Goal: Transaction & Acquisition: Purchase product/service

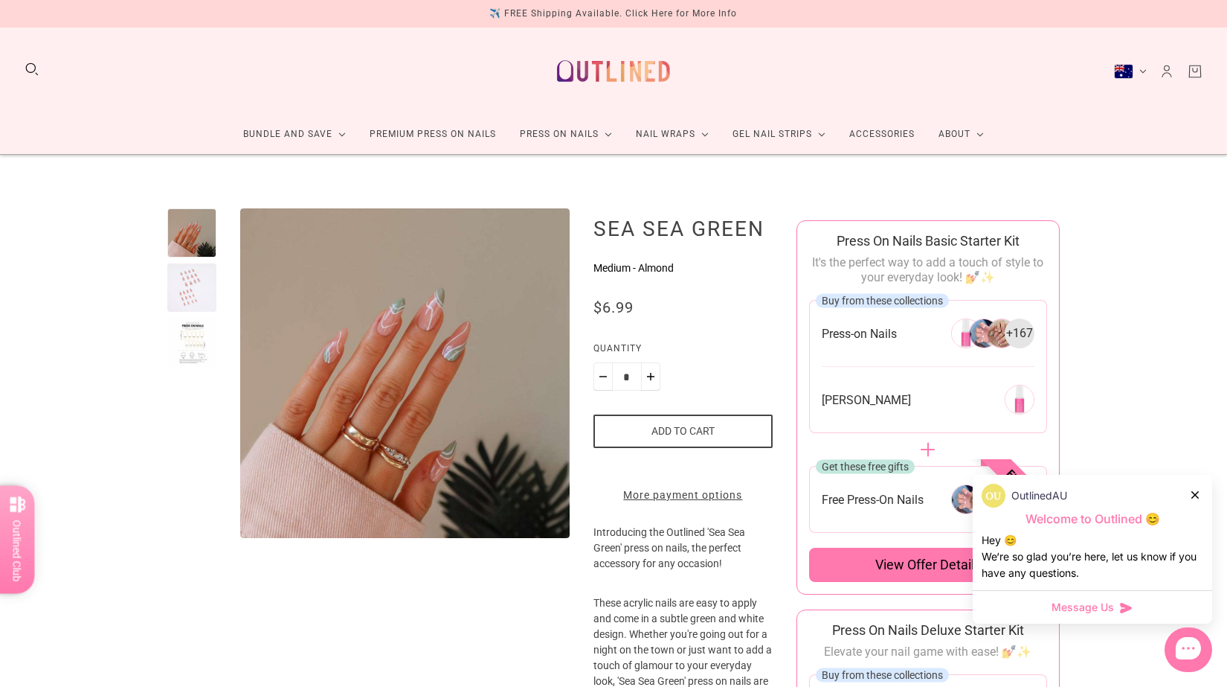
click at [199, 289] on div at bounding box center [191, 287] width 49 height 49
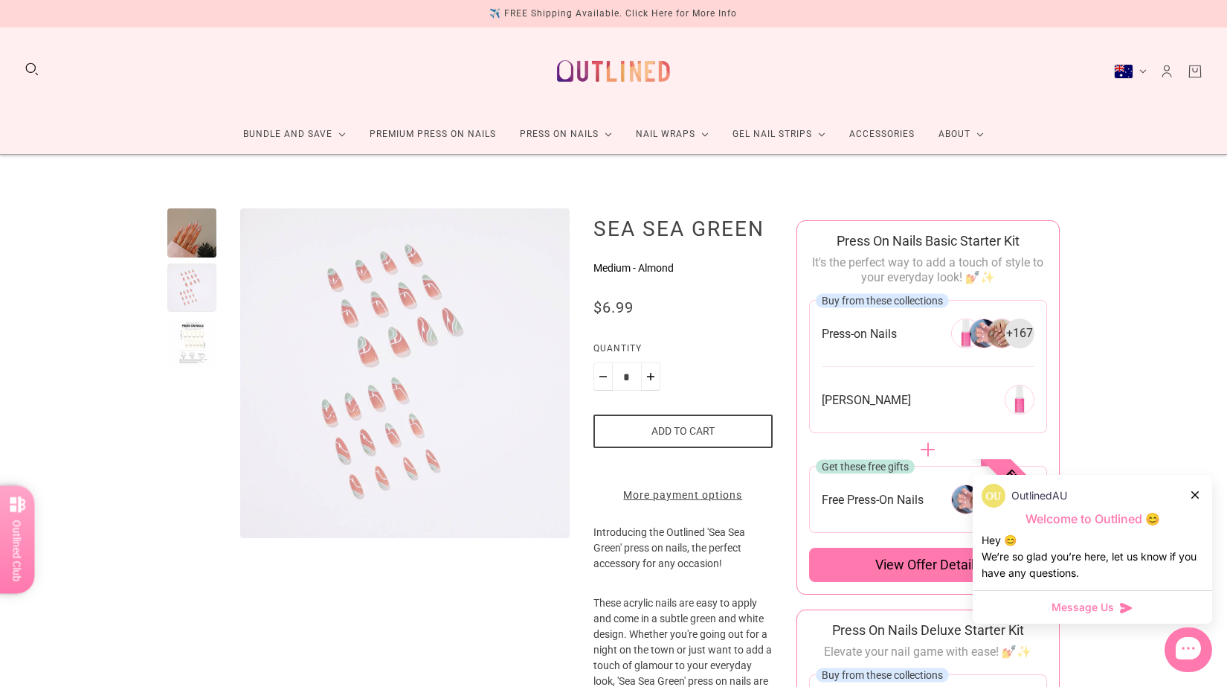
click at [191, 350] on div at bounding box center [191, 342] width 49 height 49
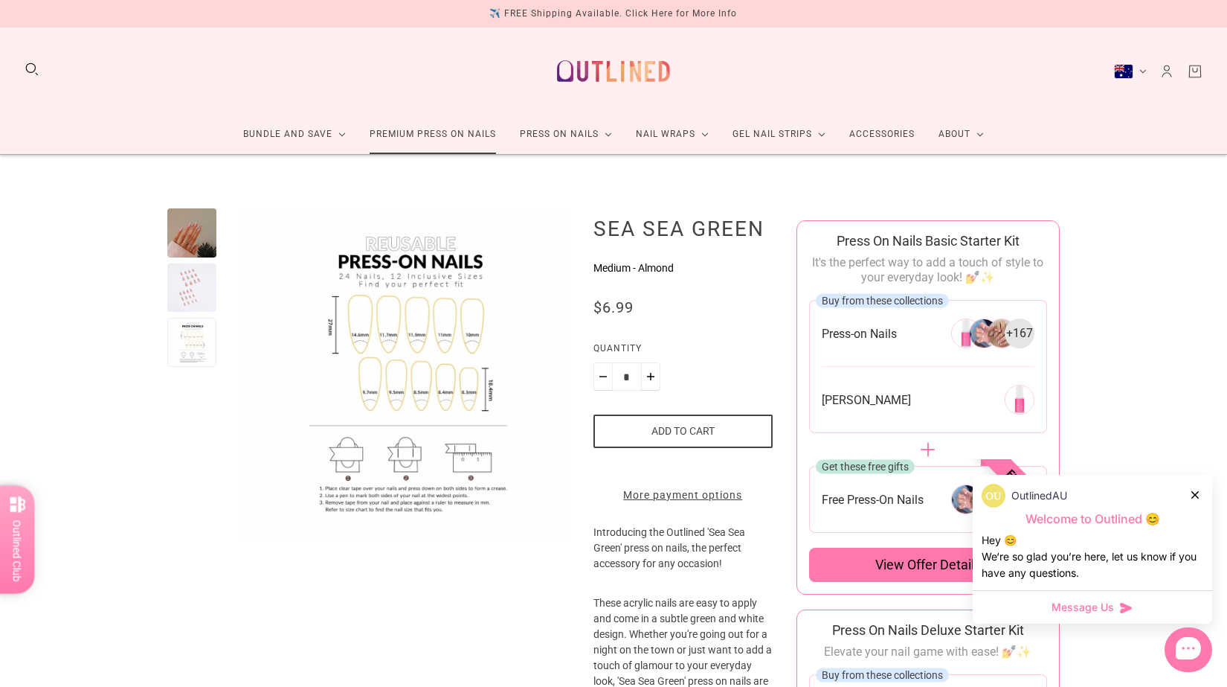
click at [399, 135] on link "Premium Press On Nails" at bounding box center [433, 134] width 150 height 39
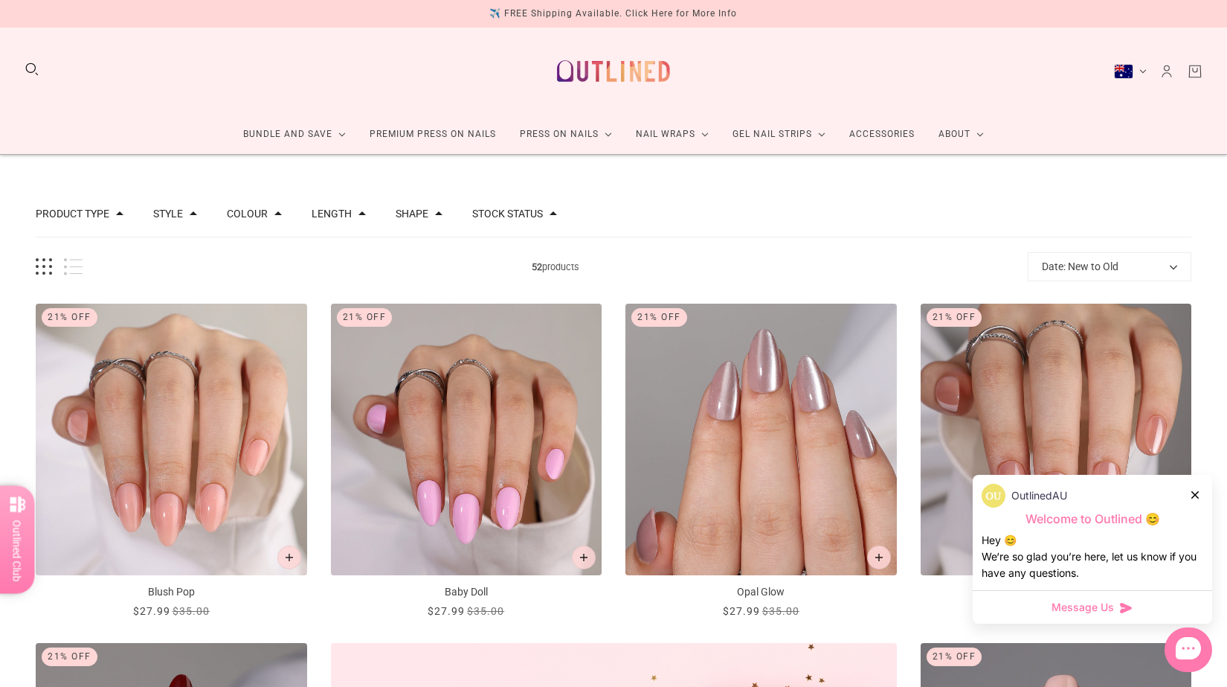
click at [1196, 495] on icon at bounding box center [1195, 494] width 7 height 7
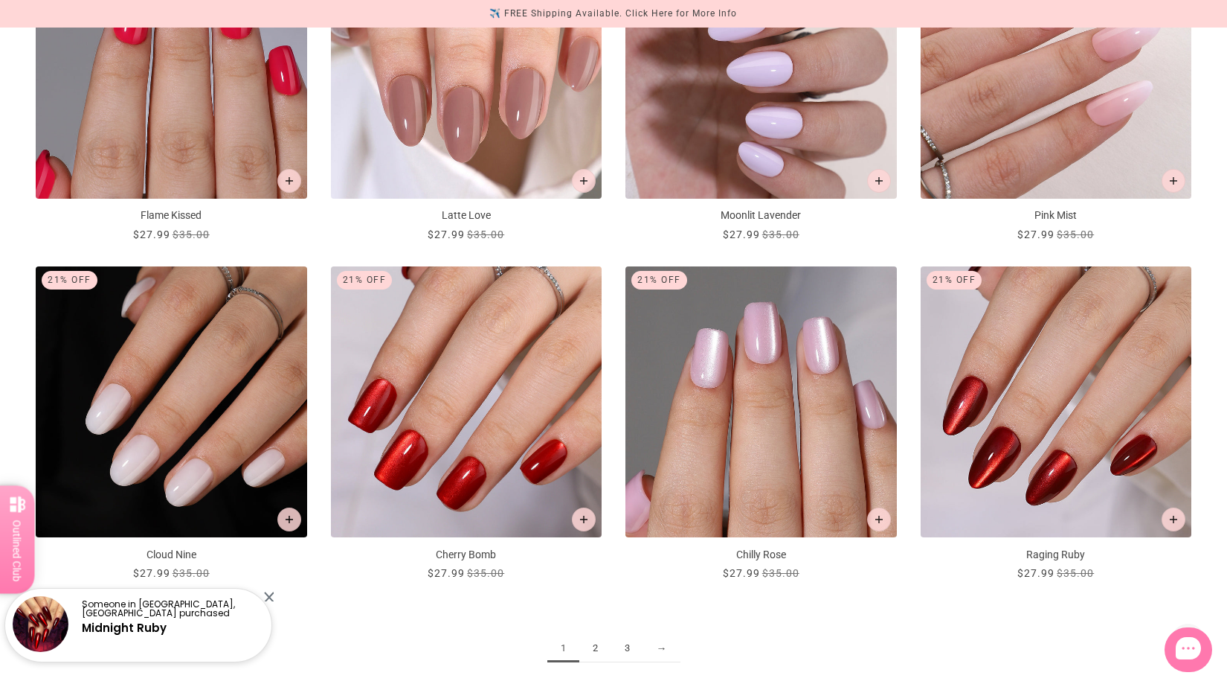
scroll to position [1798, 0]
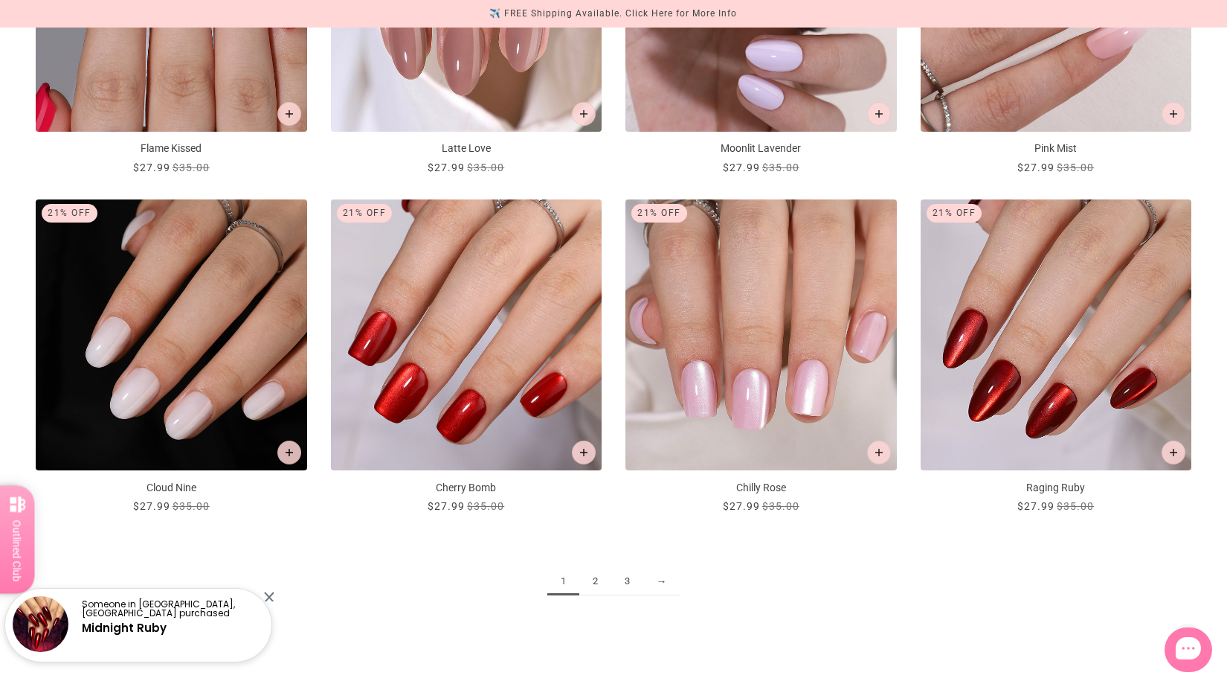
click at [600, 576] on link "2" at bounding box center [595, 582] width 32 height 28
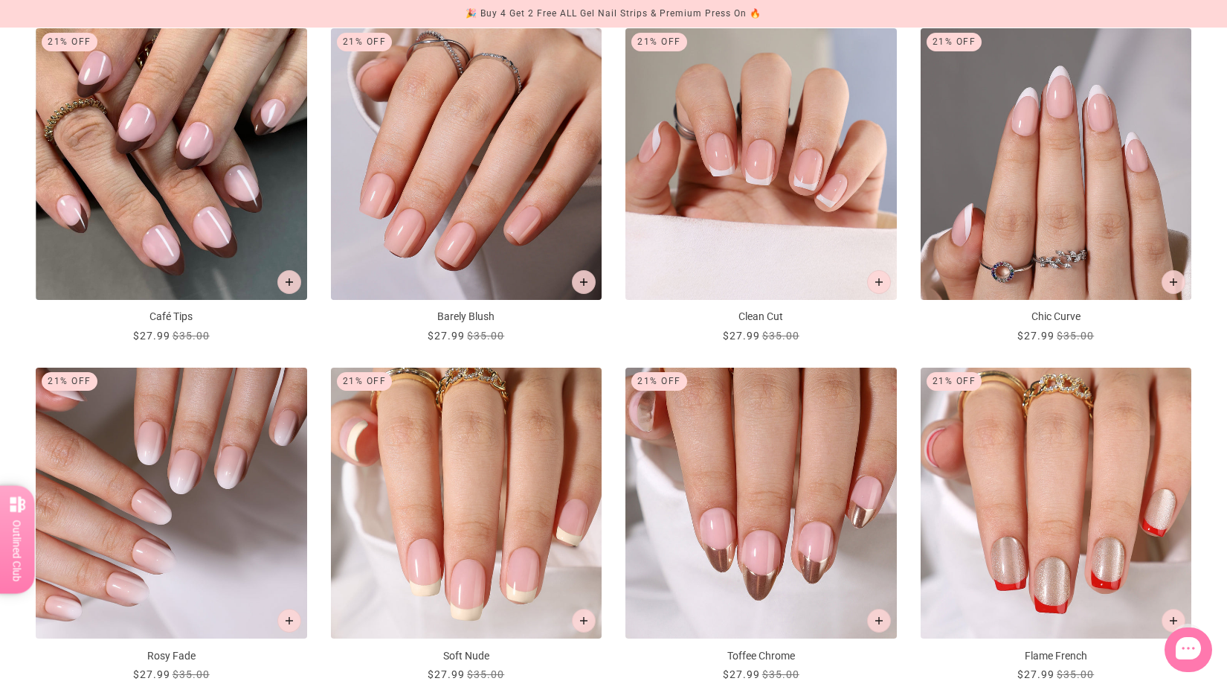
scroll to position [1697, 0]
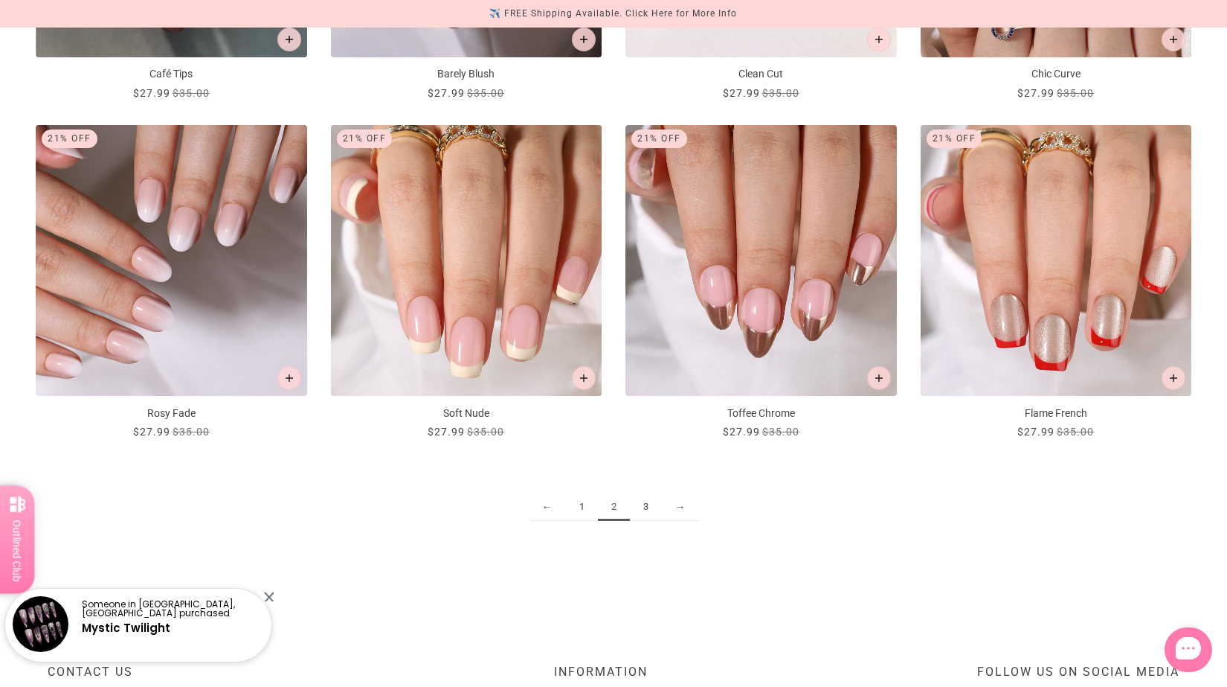
click at [644, 501] on link "3" at bounding box center [646, 507] width 32 height 28
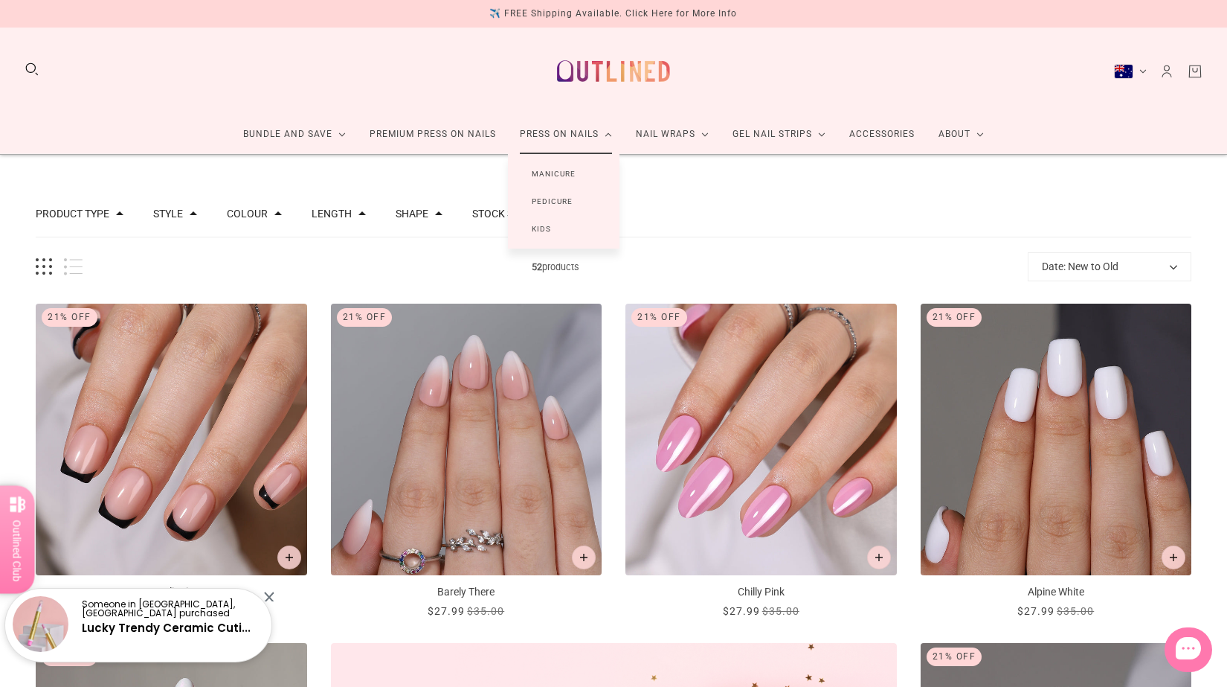
click at [551, 170] on link "Manicure" at bounding box center [553, 174] width 91 height 28
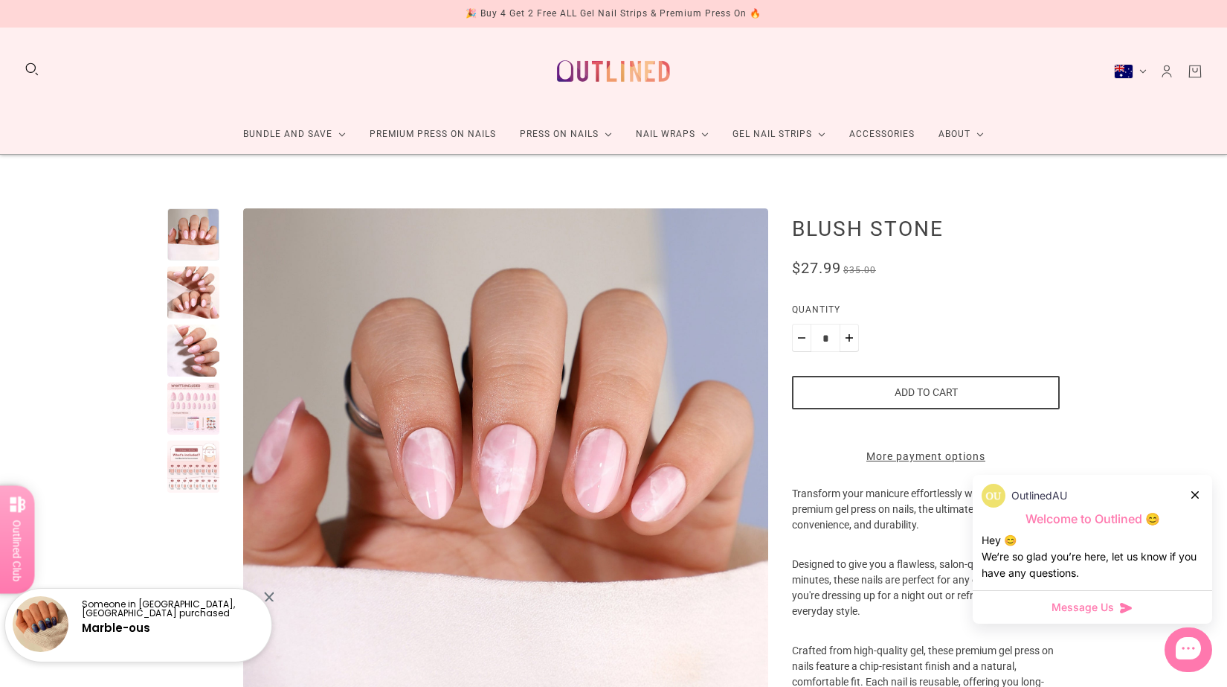
click at [185, 346] on div at bounding box center [193, 350] width 52 height 52
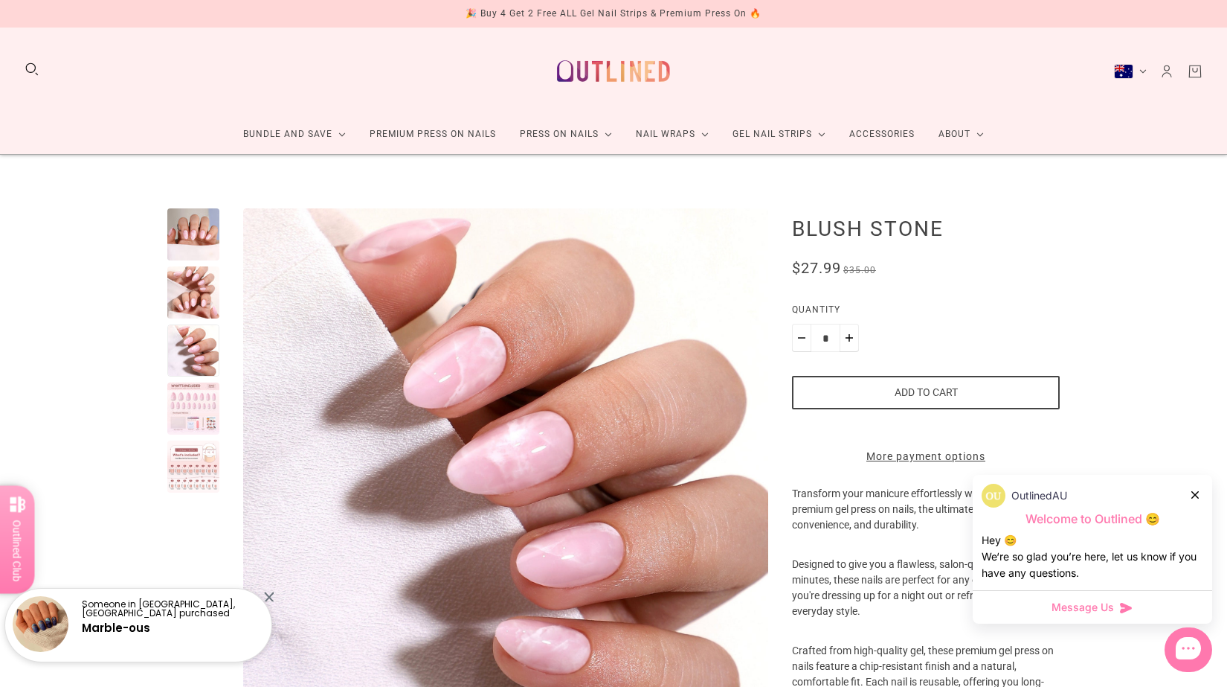
click at [1195, 494] on icon at bounding box center [1195, 494] width 7 height 7
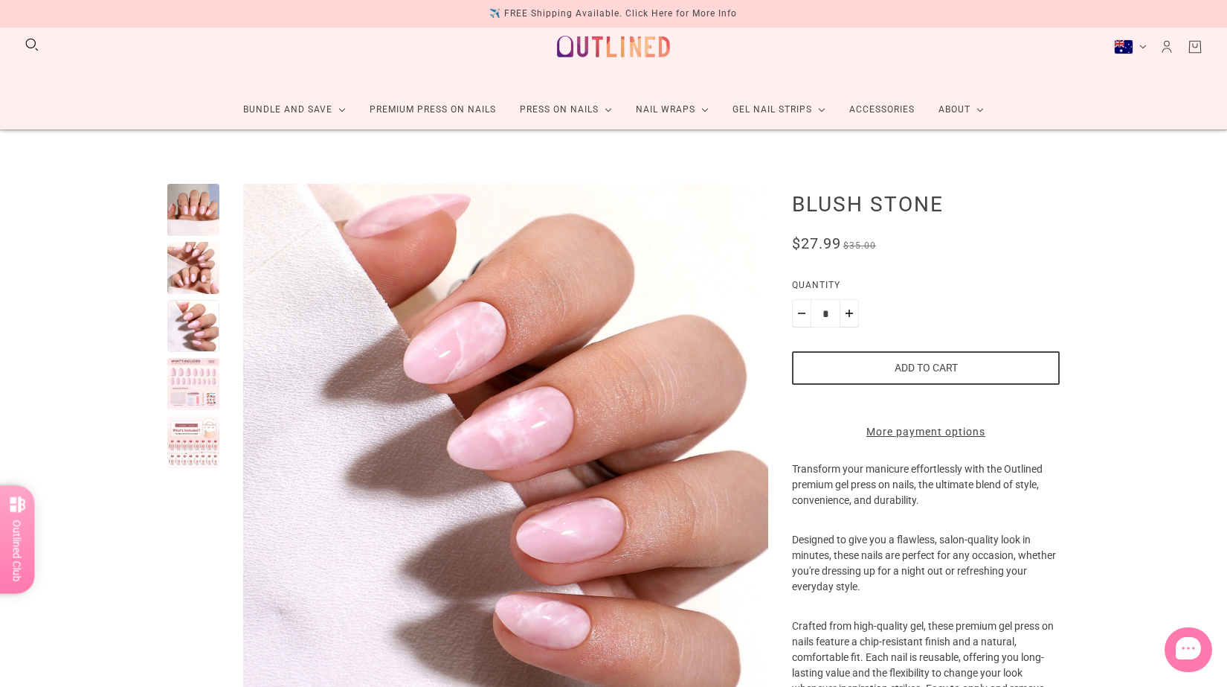
scroll to position [62, 0]
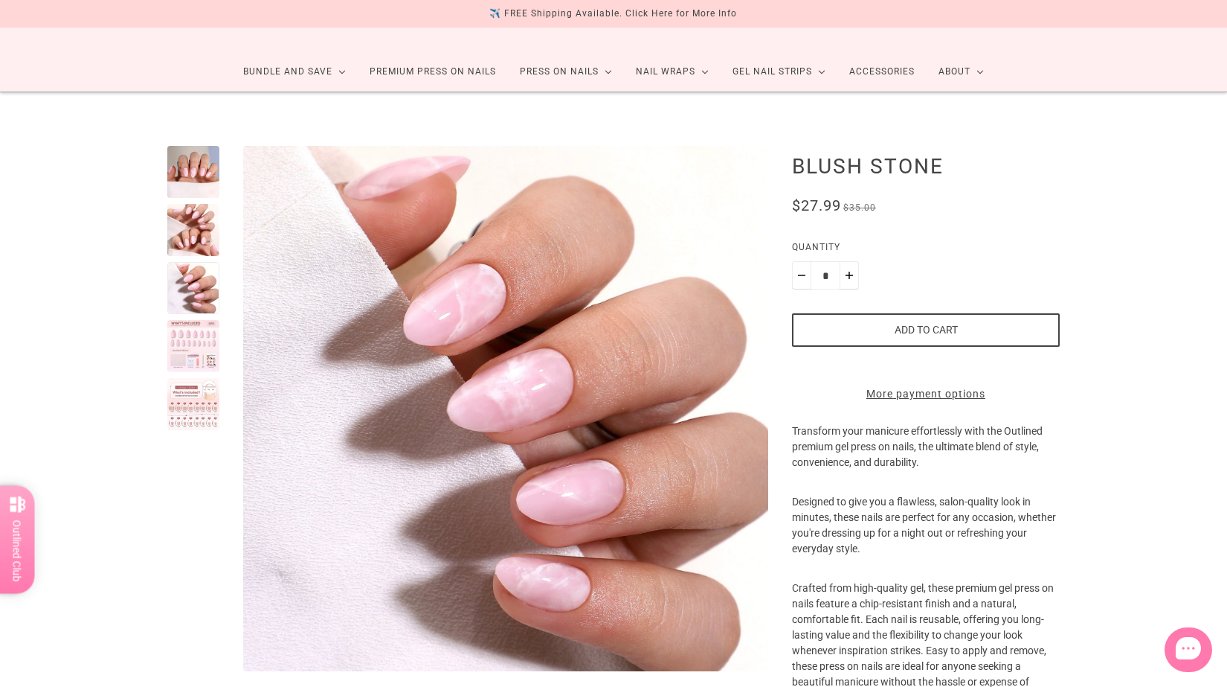
click at [187, 356] on div at bounding box center [193, 346] width 52 height 52
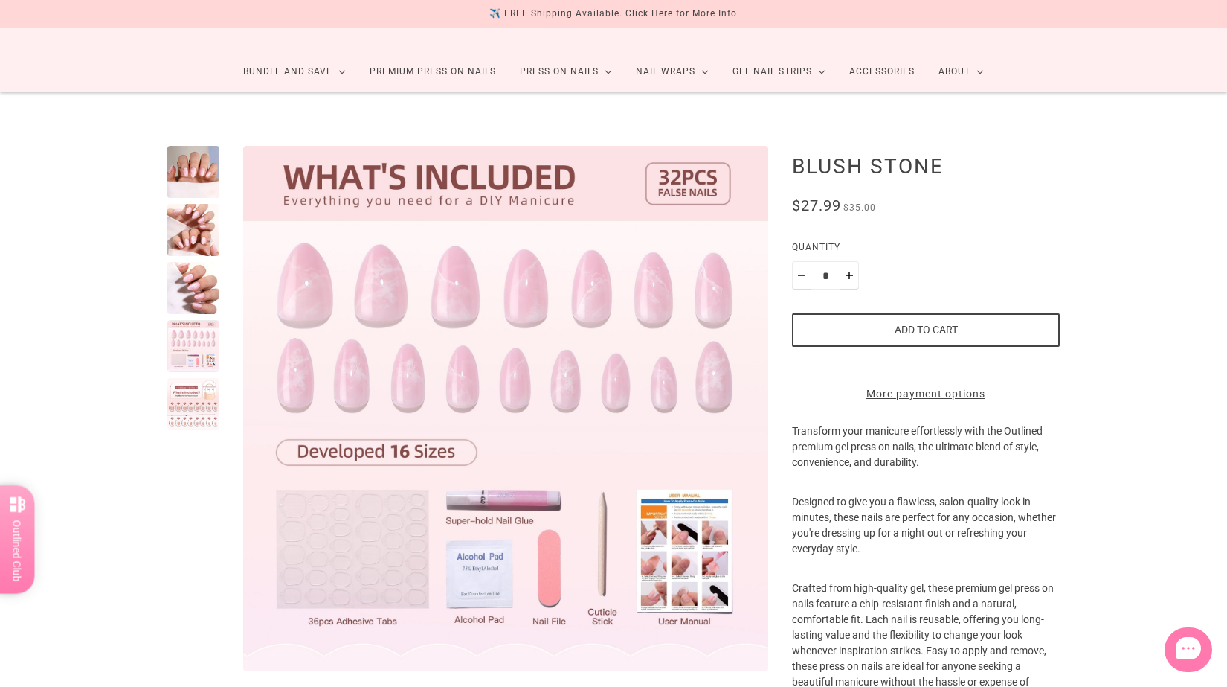
click at [196, 407] on div at bounding box center [193, 404] width 52 height 52
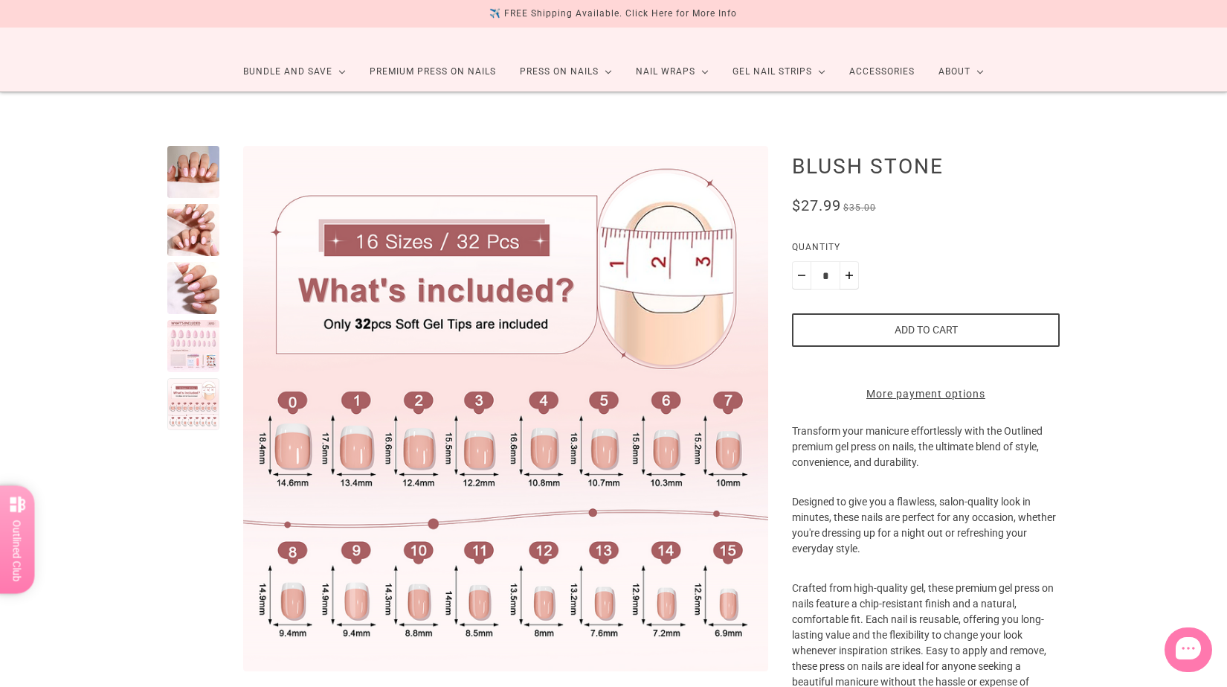
click at [205, 164] on div at bounding box center [193, 172] width 52 height 52
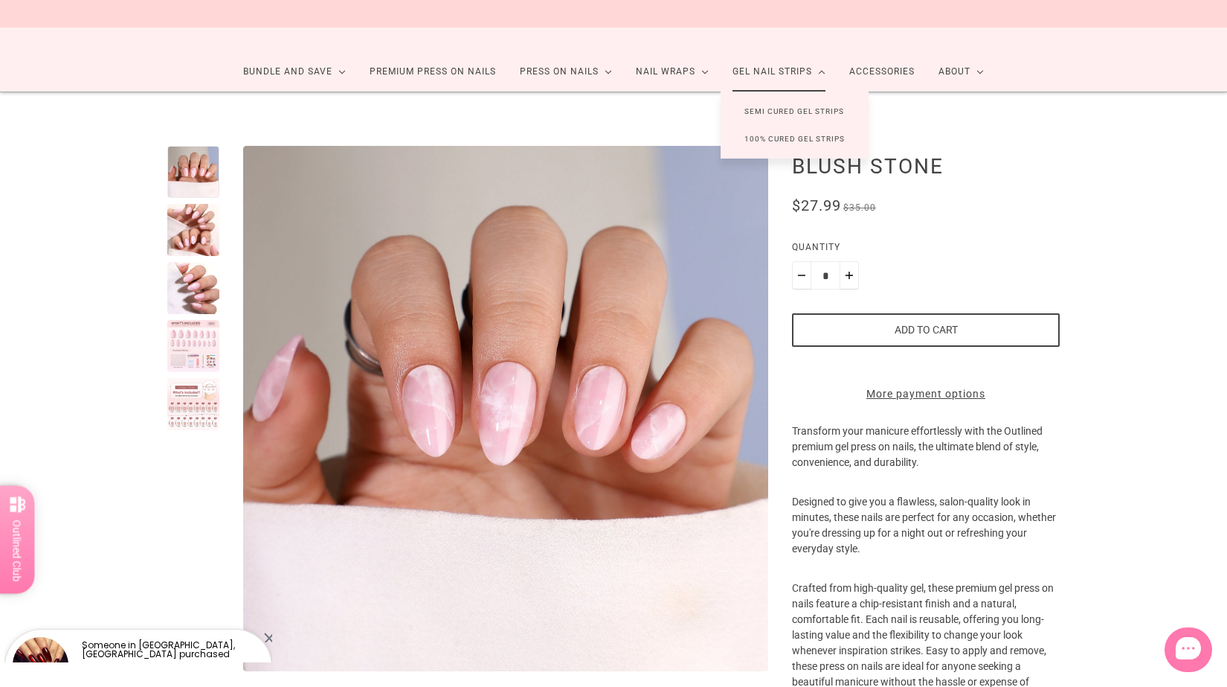
click at [821, 136] on link "100% Cured Gel Strips" at bounding box center [795, 139] width 148 height 28
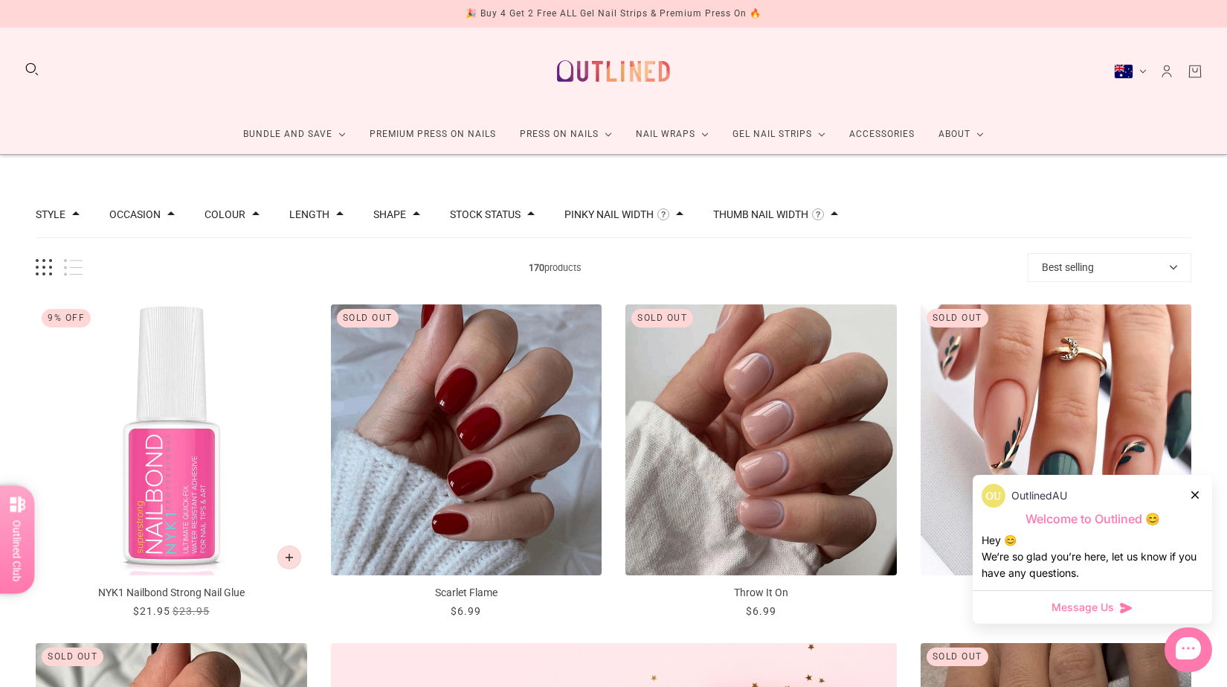
click at [1196, 495] on icon at bounding box center [1195, 494] width 7 height 7
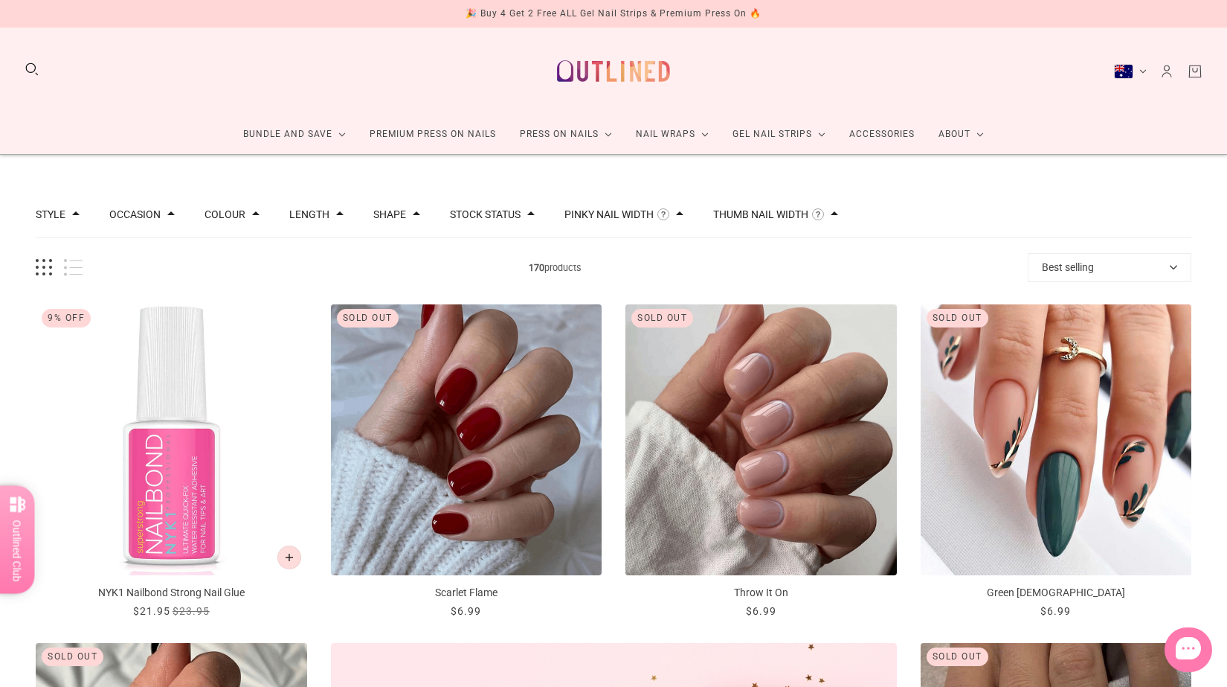
click at [517, 216] on button "Stock status" at bounding box center [485, 214] width 71 height 10
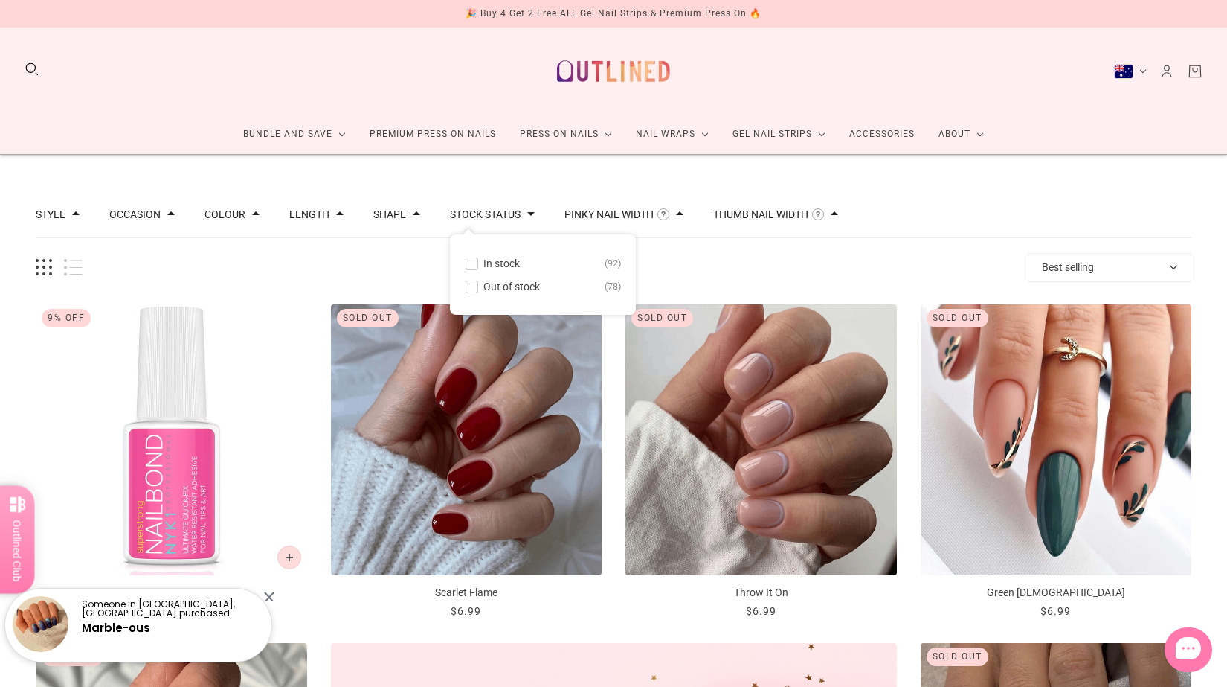
click at [511, 263] on span "In stock" at bounding box center [501, 263] width 36 height 12
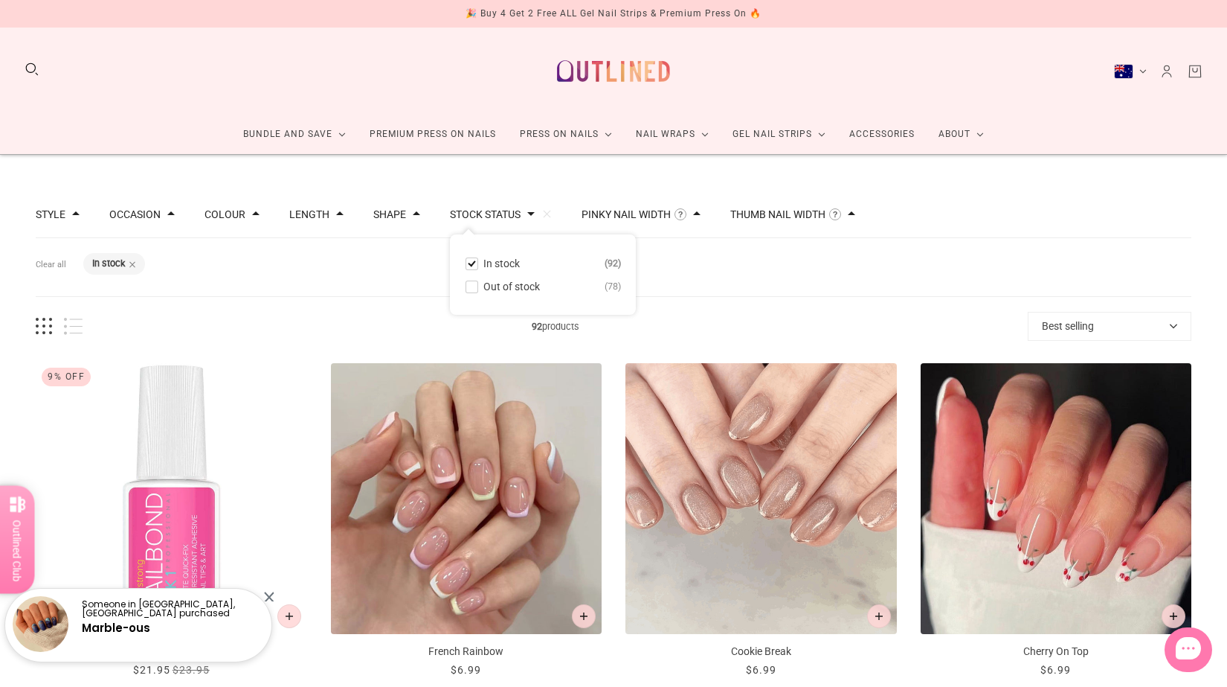
click at [417, 261] on div "Filters Clear all Stock status: In stock" at bounding box center [614, 267] width 1156 height 59
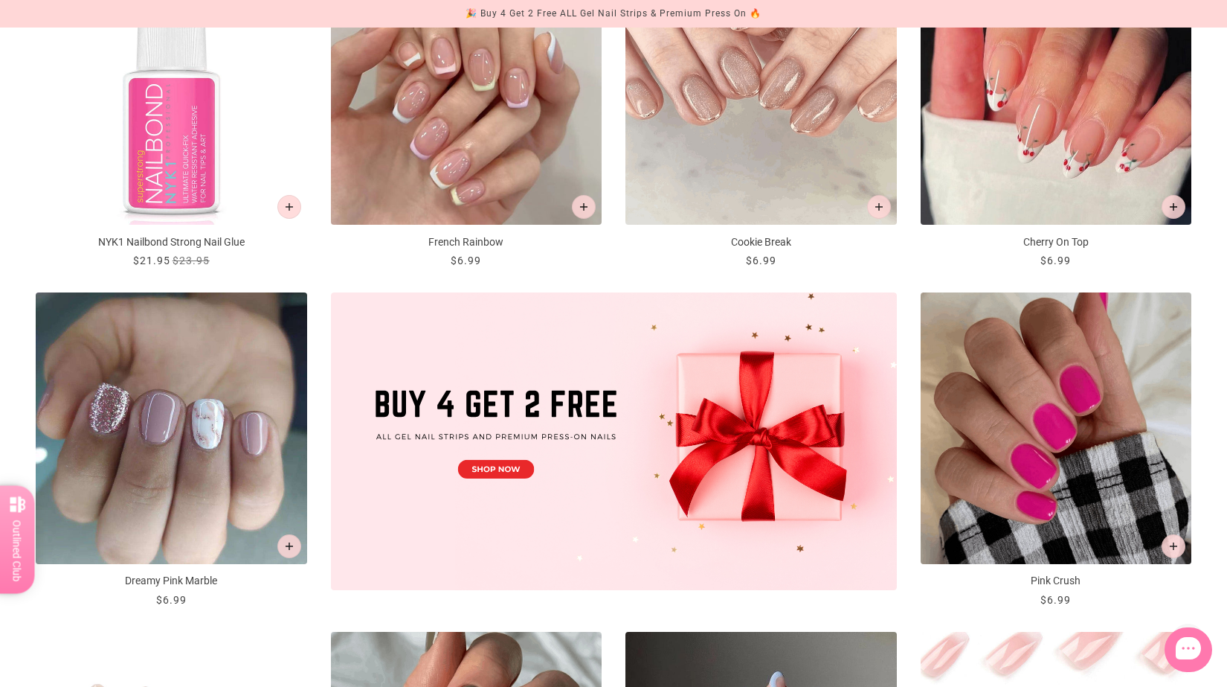
scroll to position [292, 0]
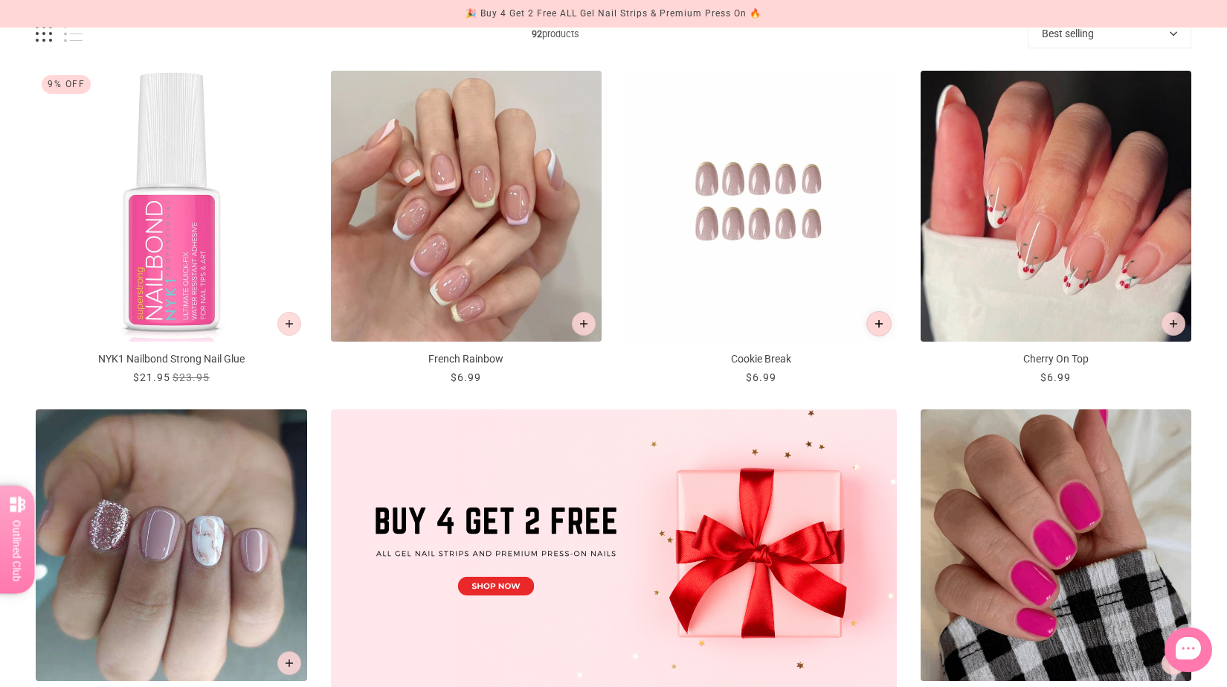
click at [883, 319] on button "Add to cart" at bounding box center [879, 323] width 25 height 25
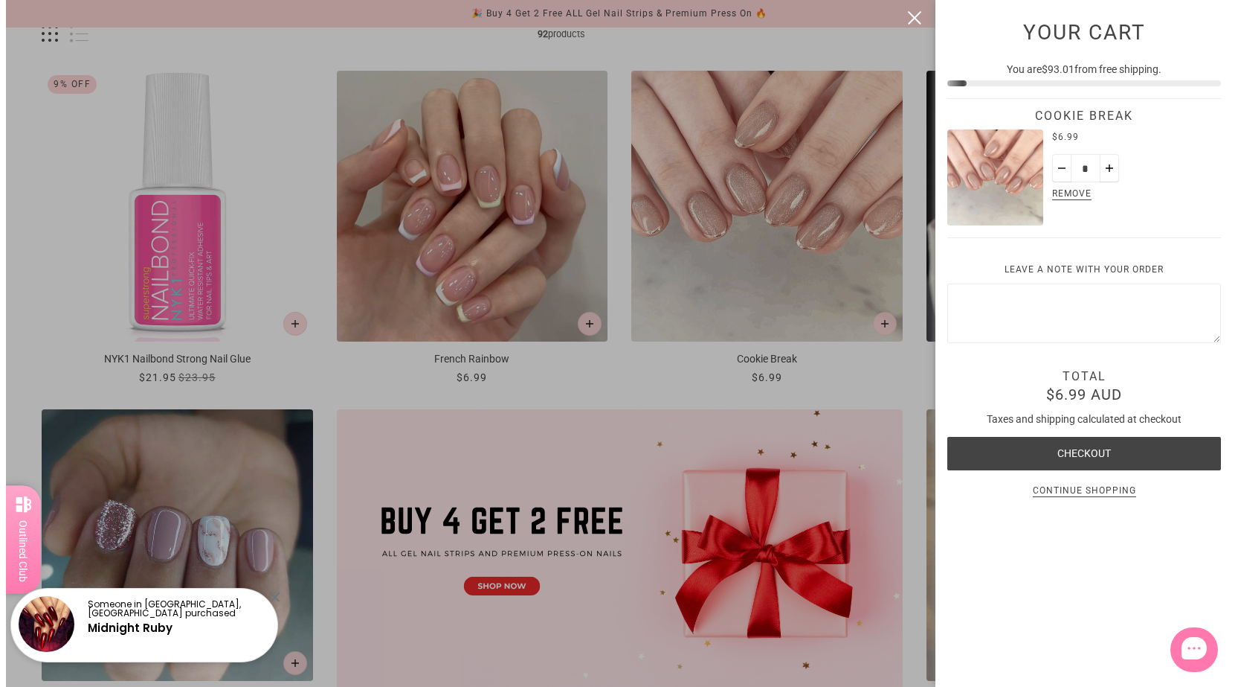
scroll to position [0, 0]
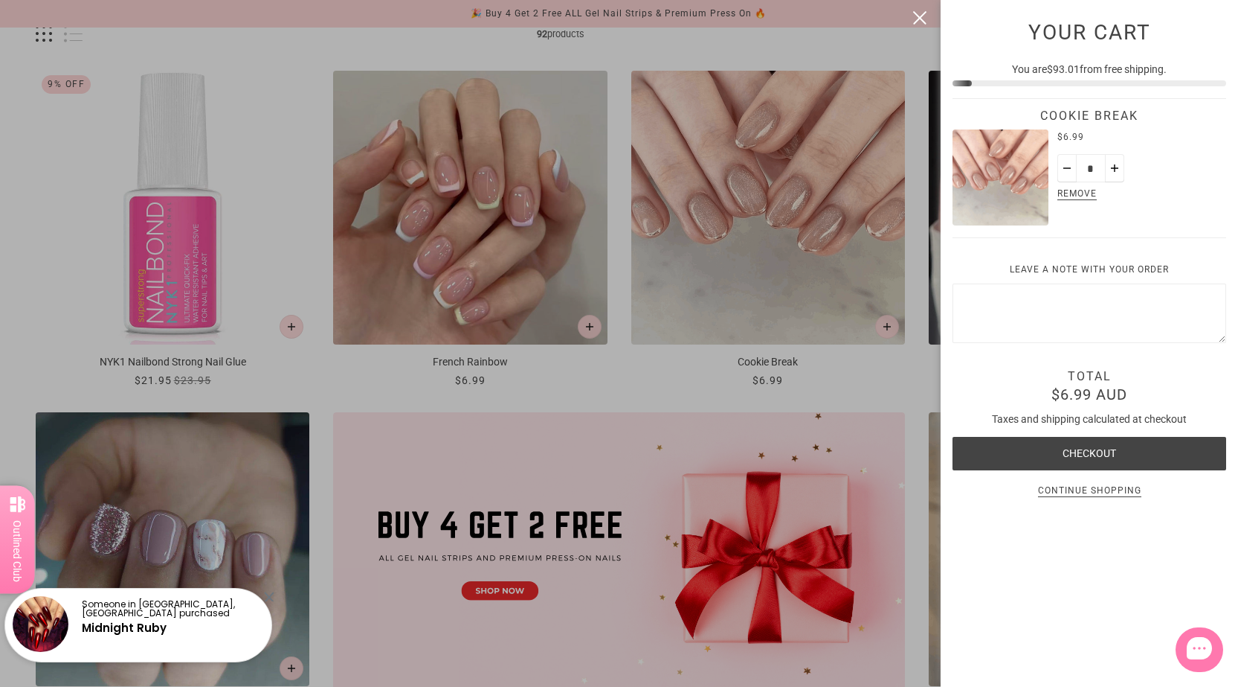
click at [906, 429] on div at bounding box center [619, 343] width 1238 height 687
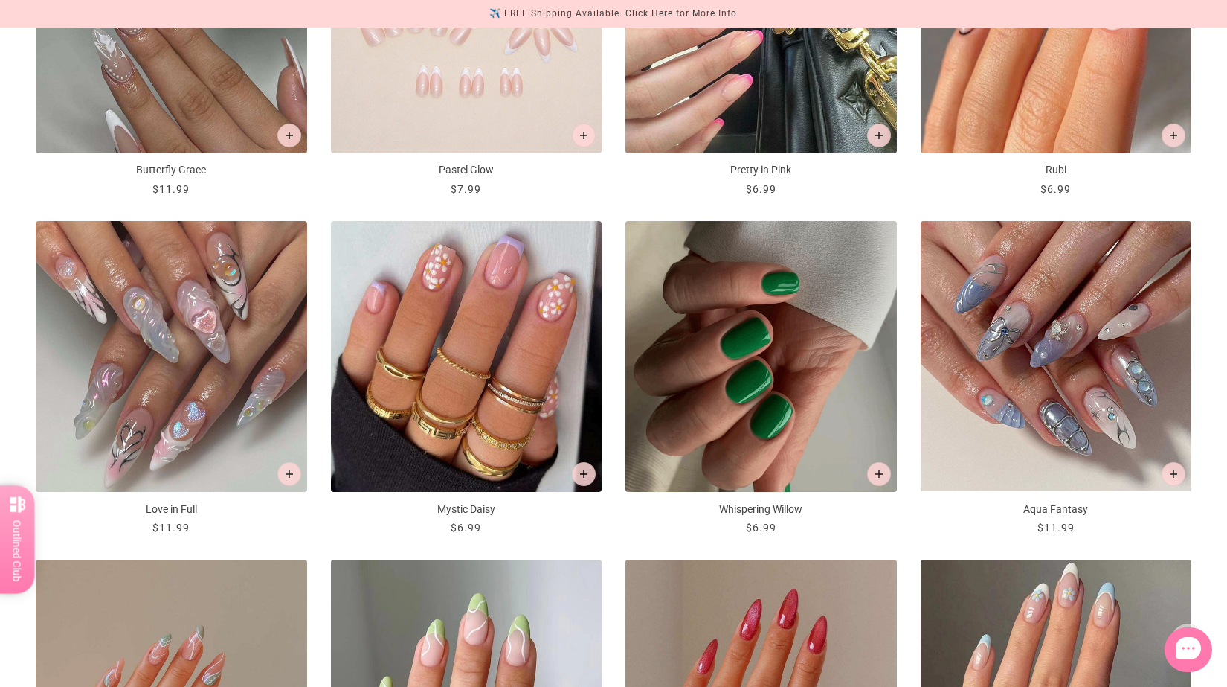
scroll to position [1838, 0]
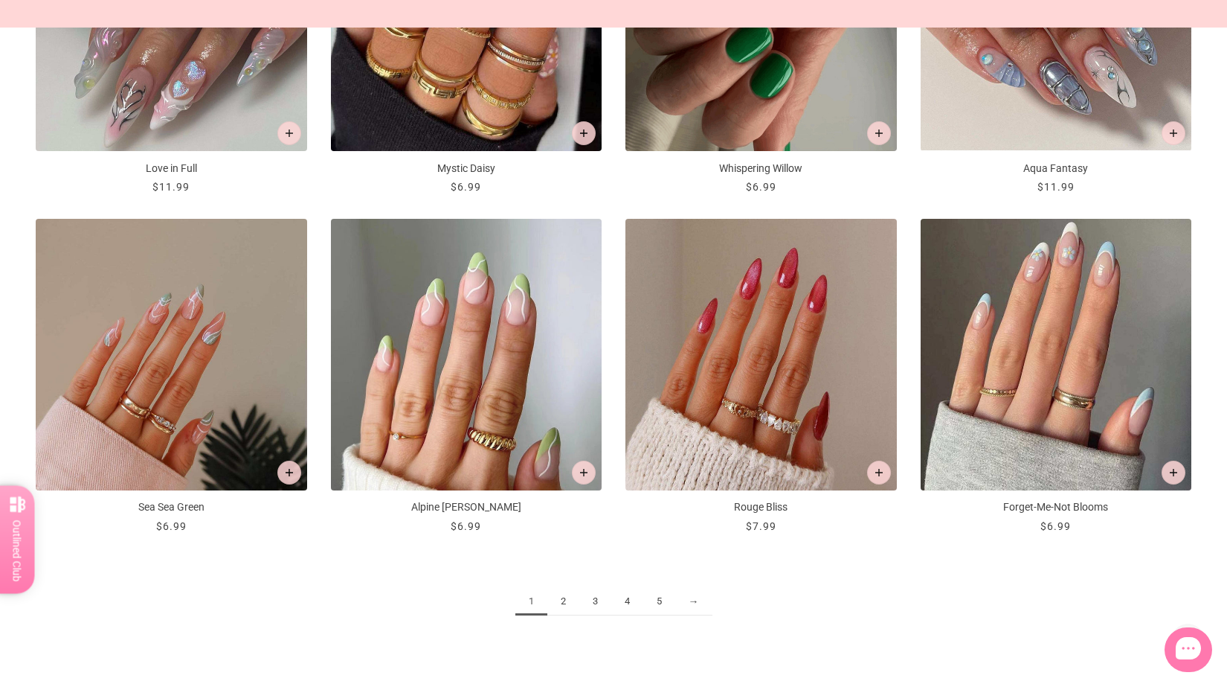
click at [562, 602] on link "2" at bounding box center [563, 602] width 32 height 28
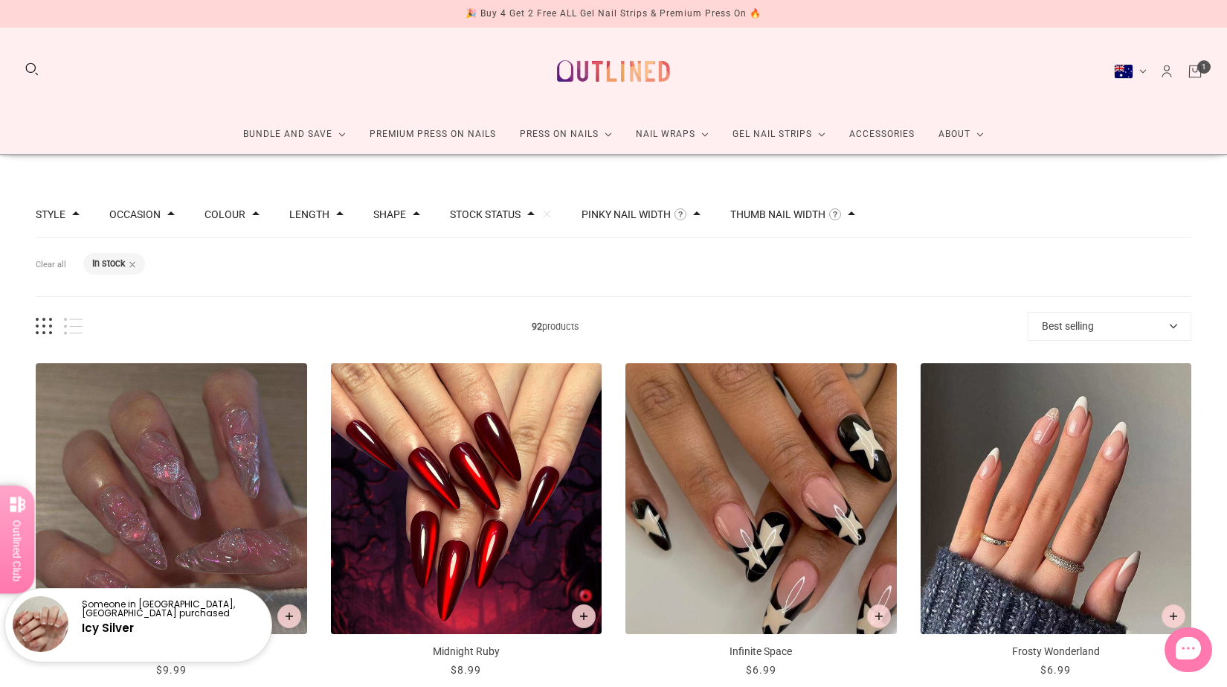
click at [344, 213] on span at bounding box center [339, 213] width 7 height 7
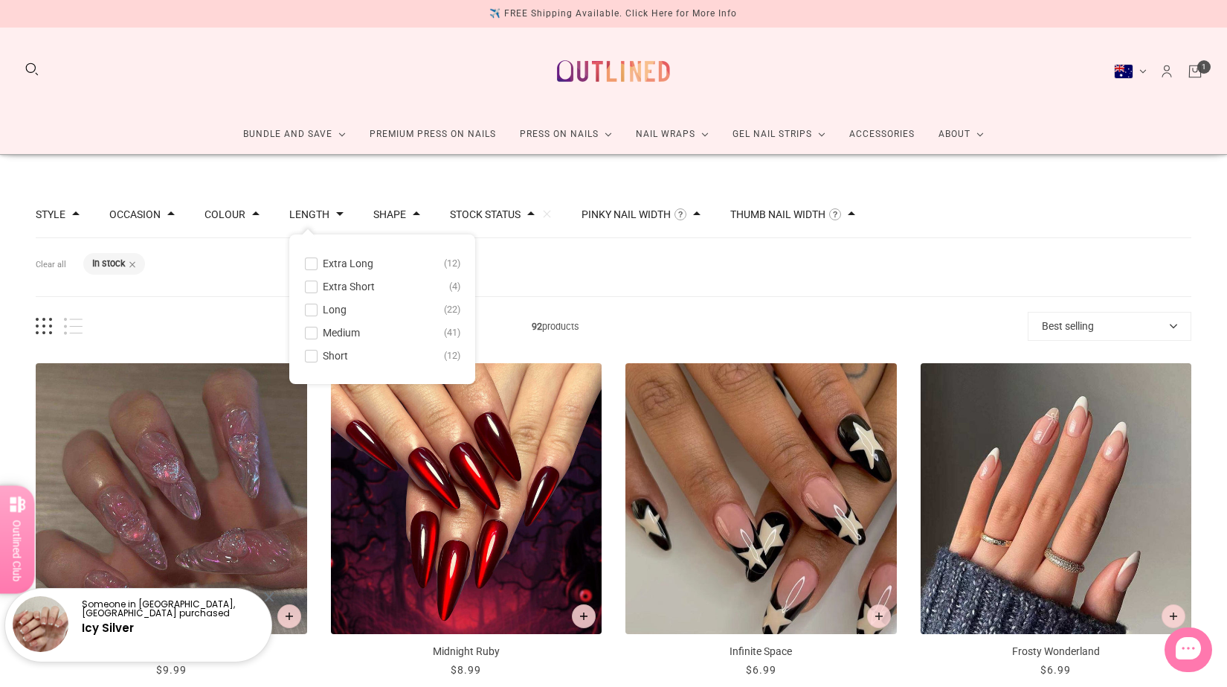
click at [317, 353] on span at bounding box center [311, 355] width 11 height 11
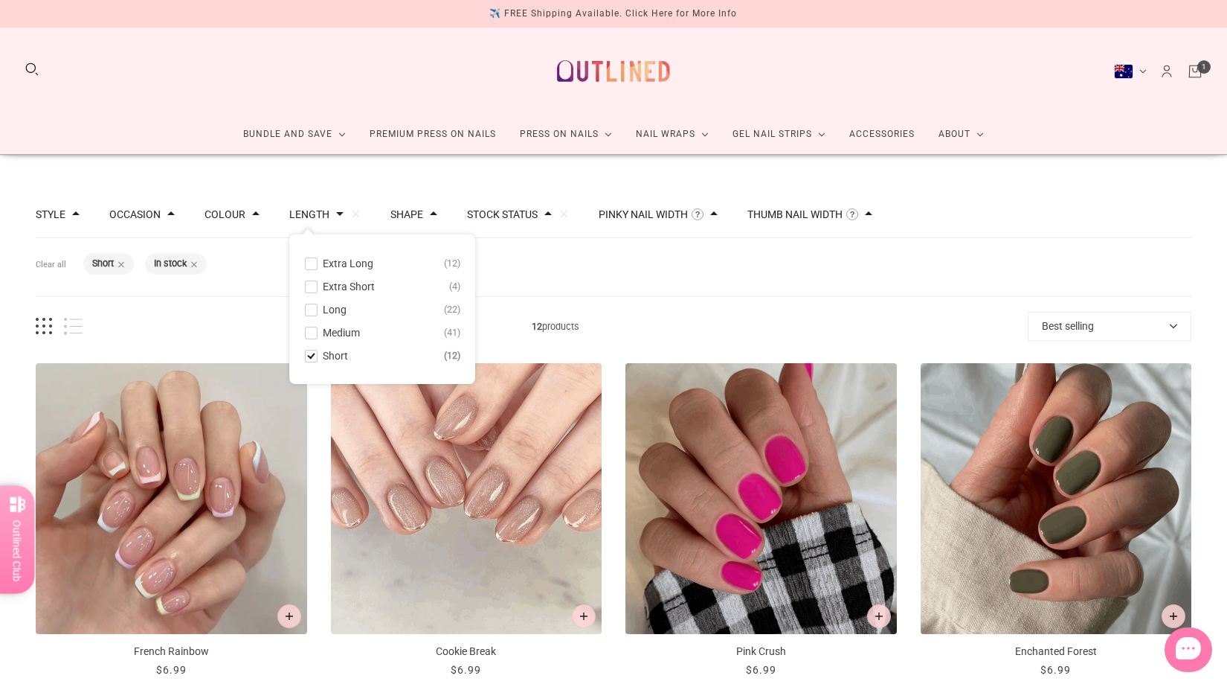
click at [317, 335] on span at bounding box center [311, 332] width 11 height 11
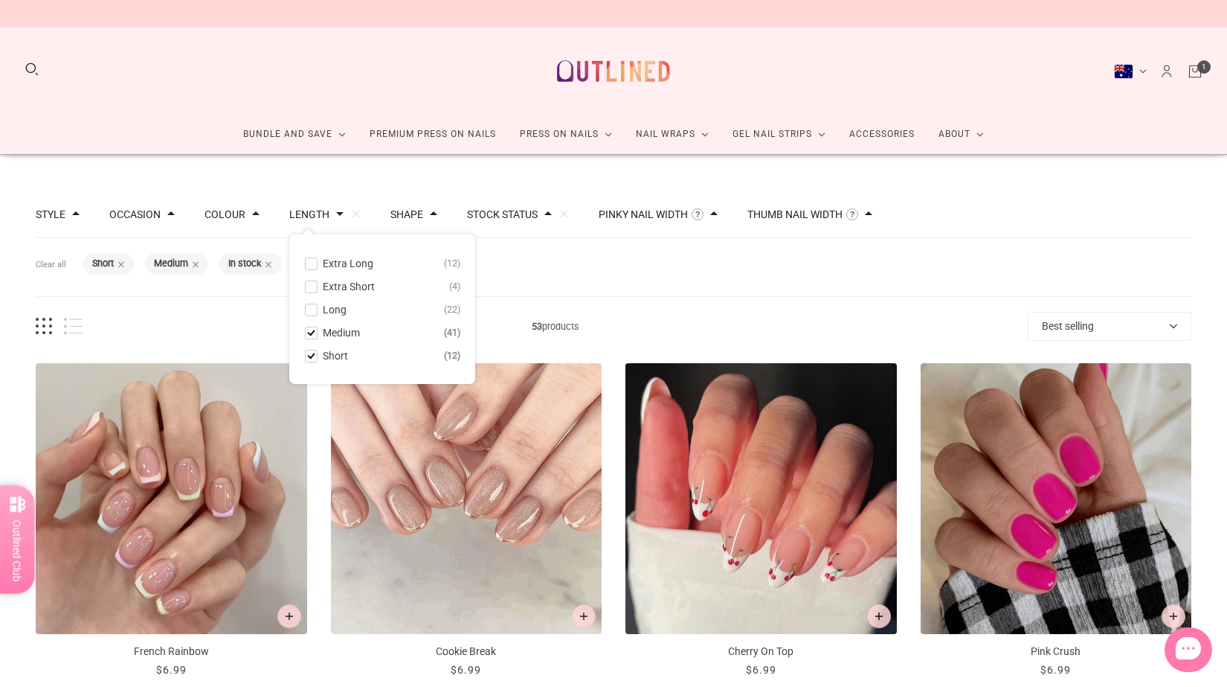
click at [843, 323] on span "53 products" at bounding box center [555, 326] width 945 height 16
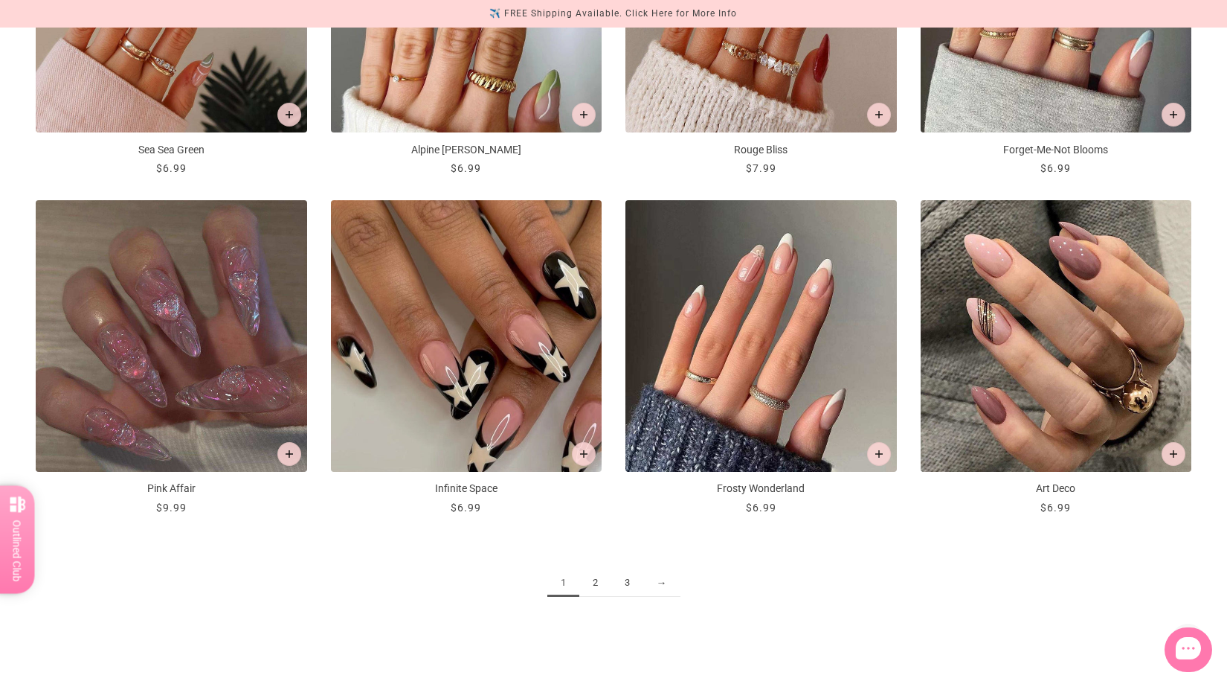
scroll to position [1913, 0]
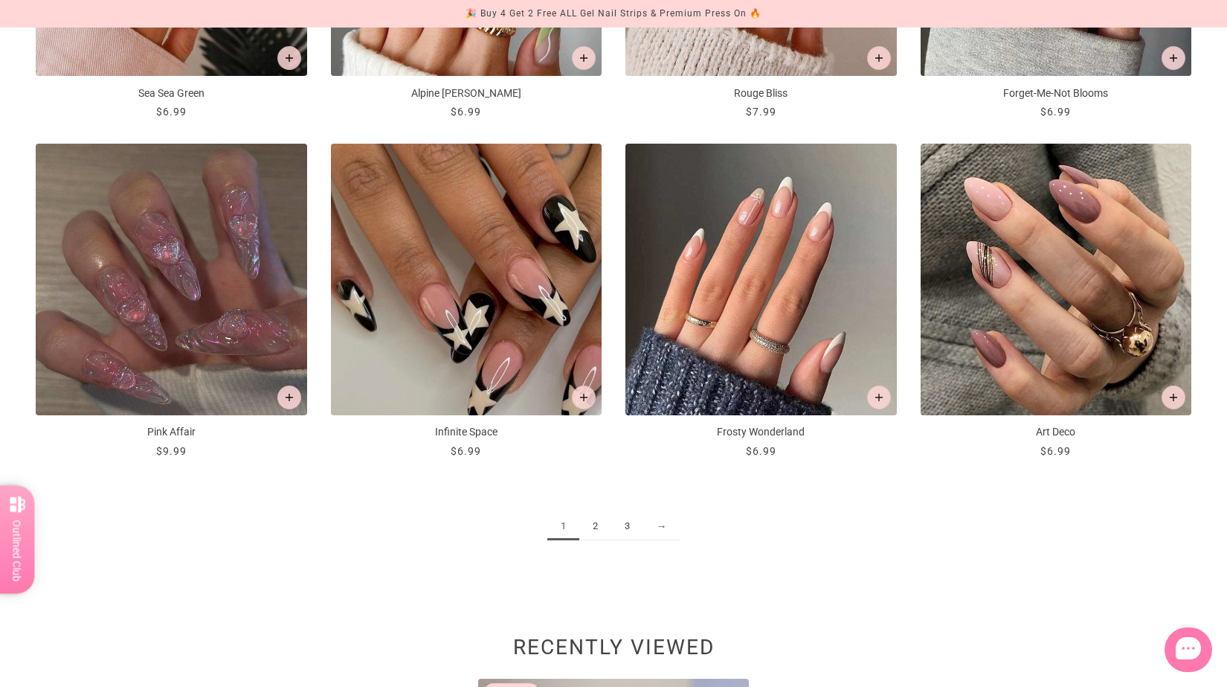
click at [594, 524] on link "2" at bounding box center [595, 526] width 32 height 28
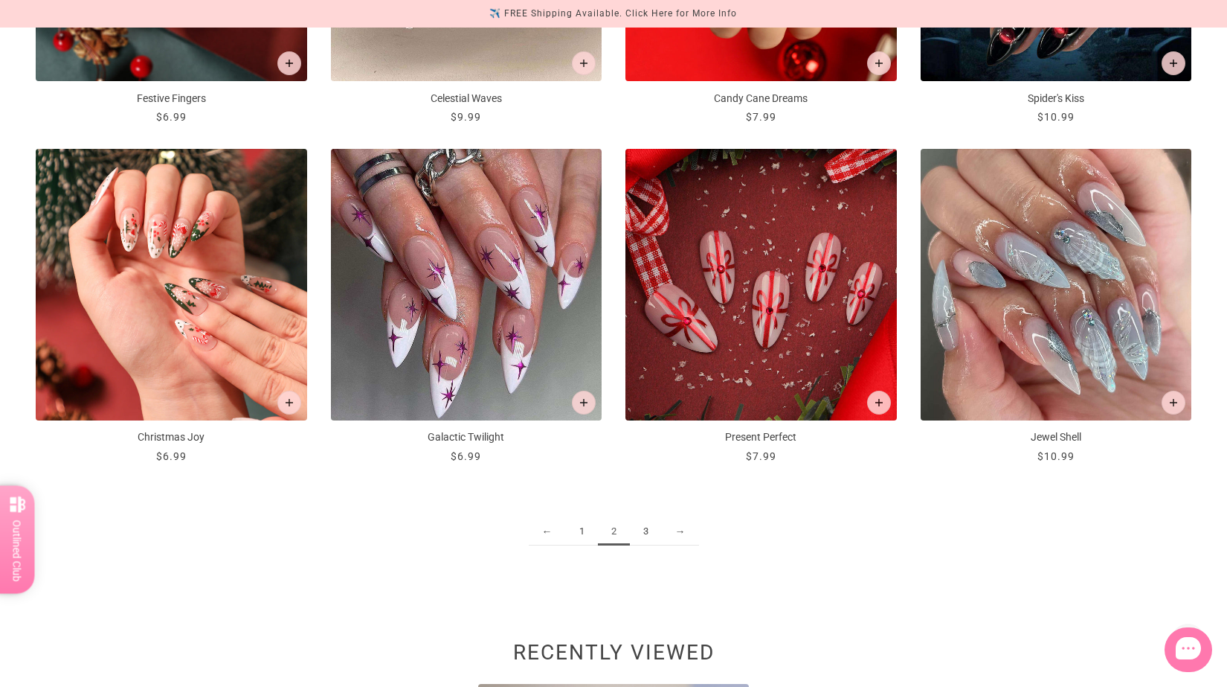
scroll to position [2039, 0]
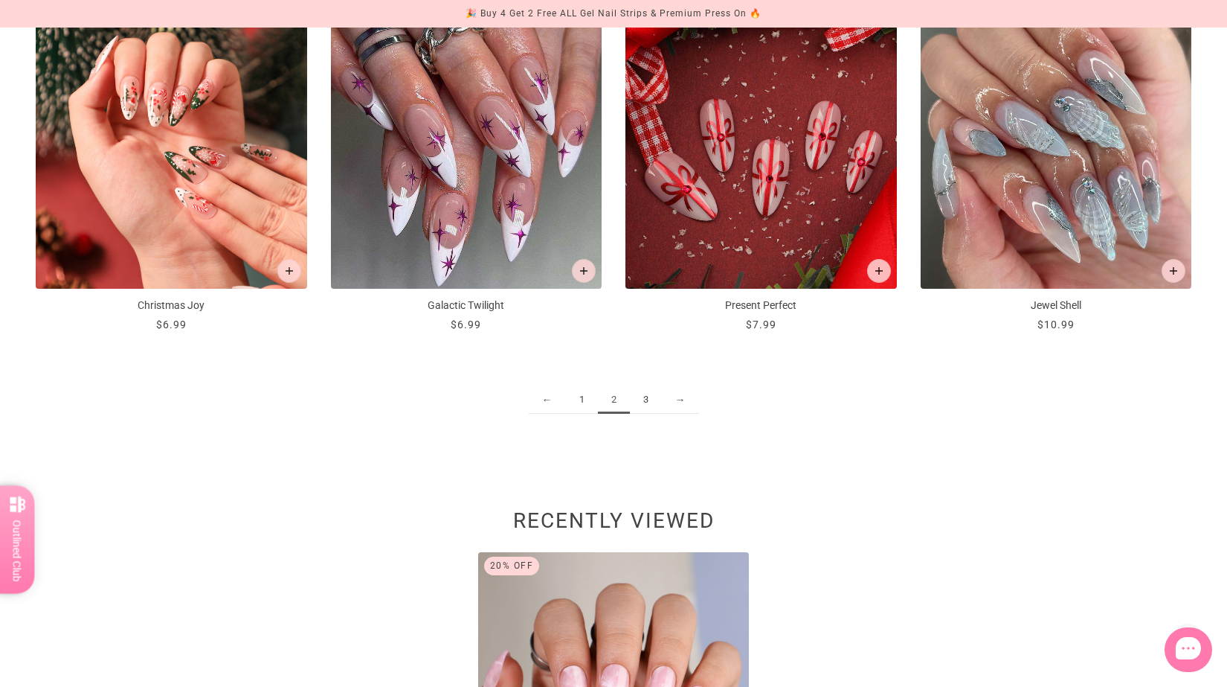
click at [645, 403] on link "3" at bounding box center [646, 400] width 32 height 28
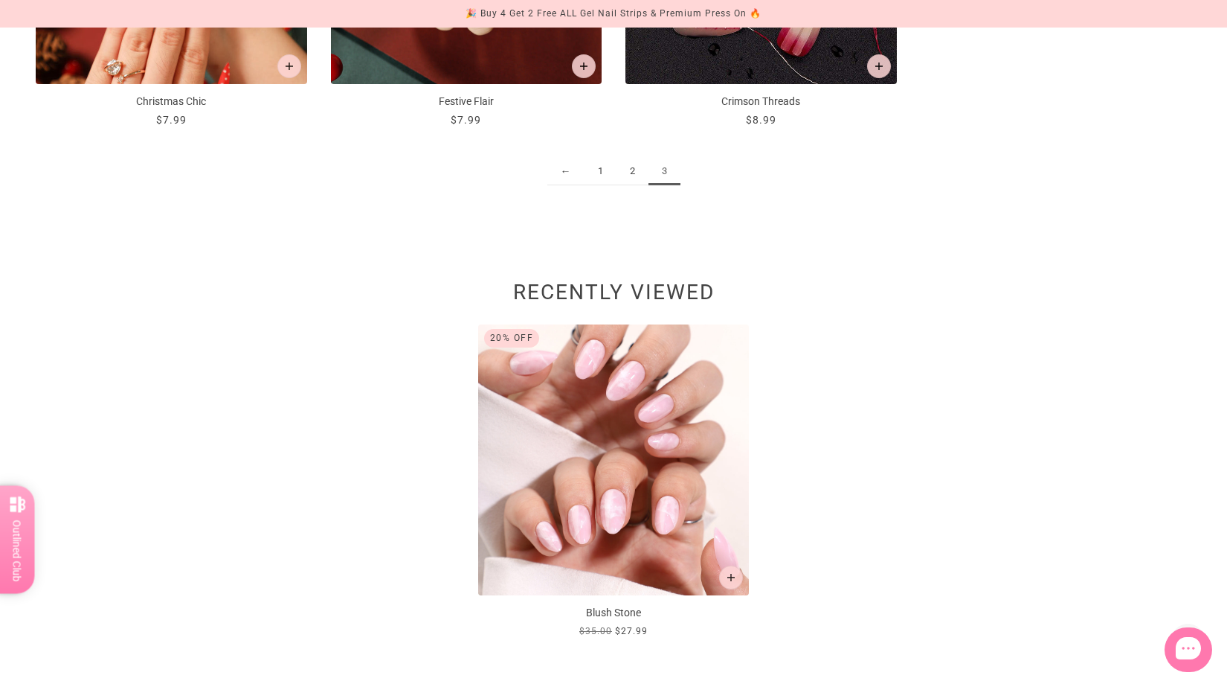
scroll to position [1359, 0]
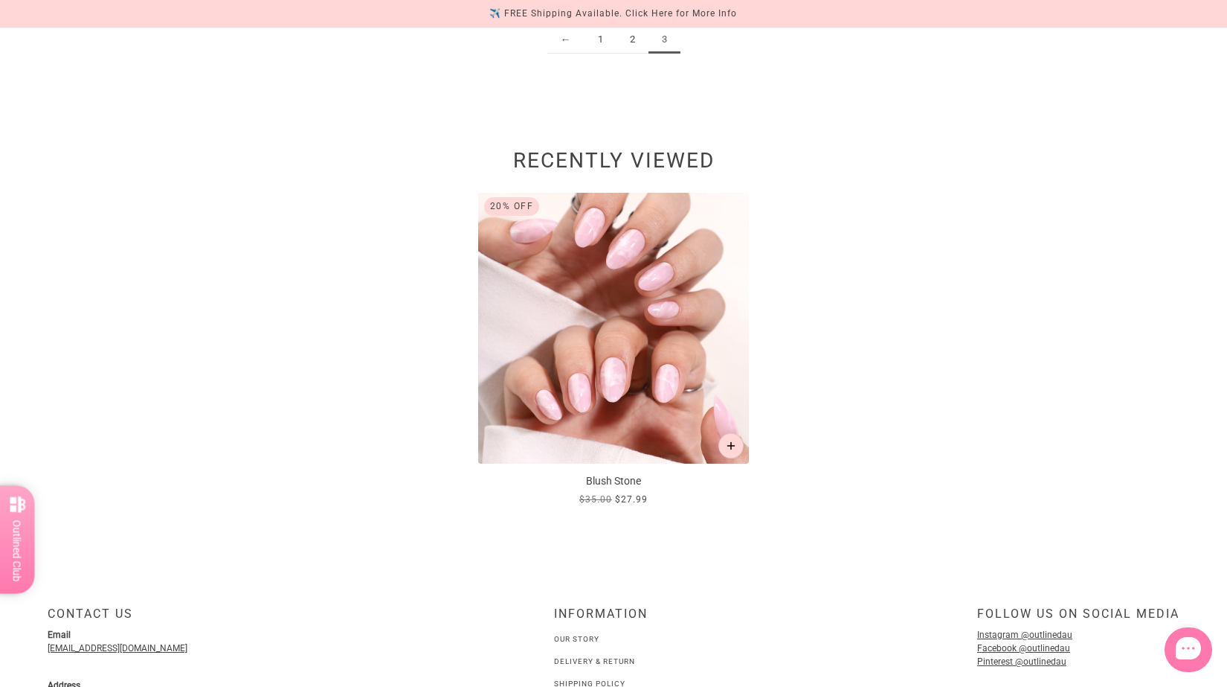
click at [736, 447] on button "Add to cart" at bounding box center [730, 445] width 25 height 25
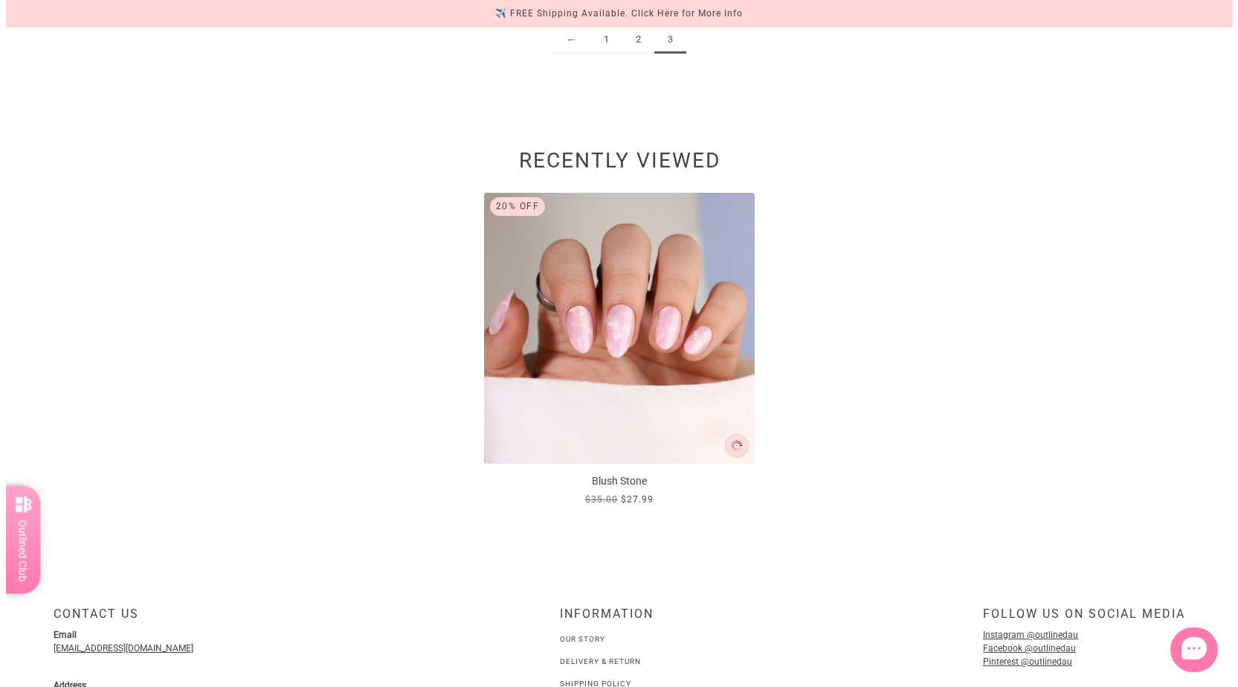
scroll to position [0, 0]
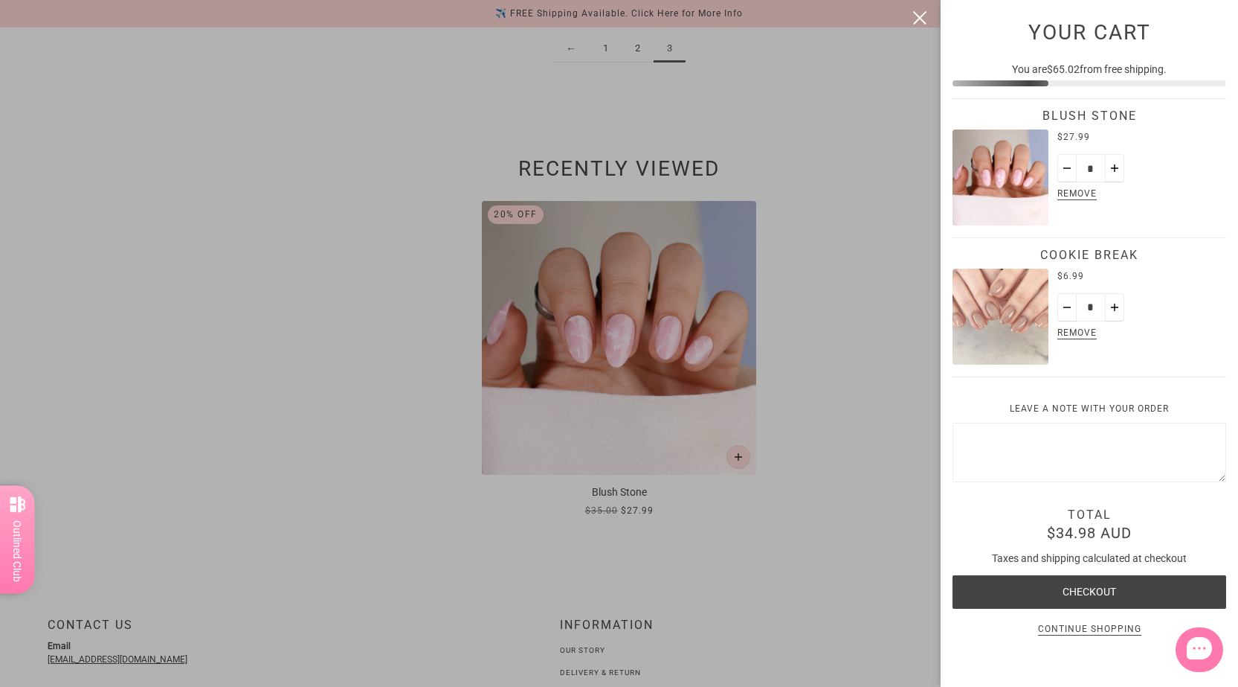
click at [840, 245] on div at bounding box center [619, 343] width 1238 height 687
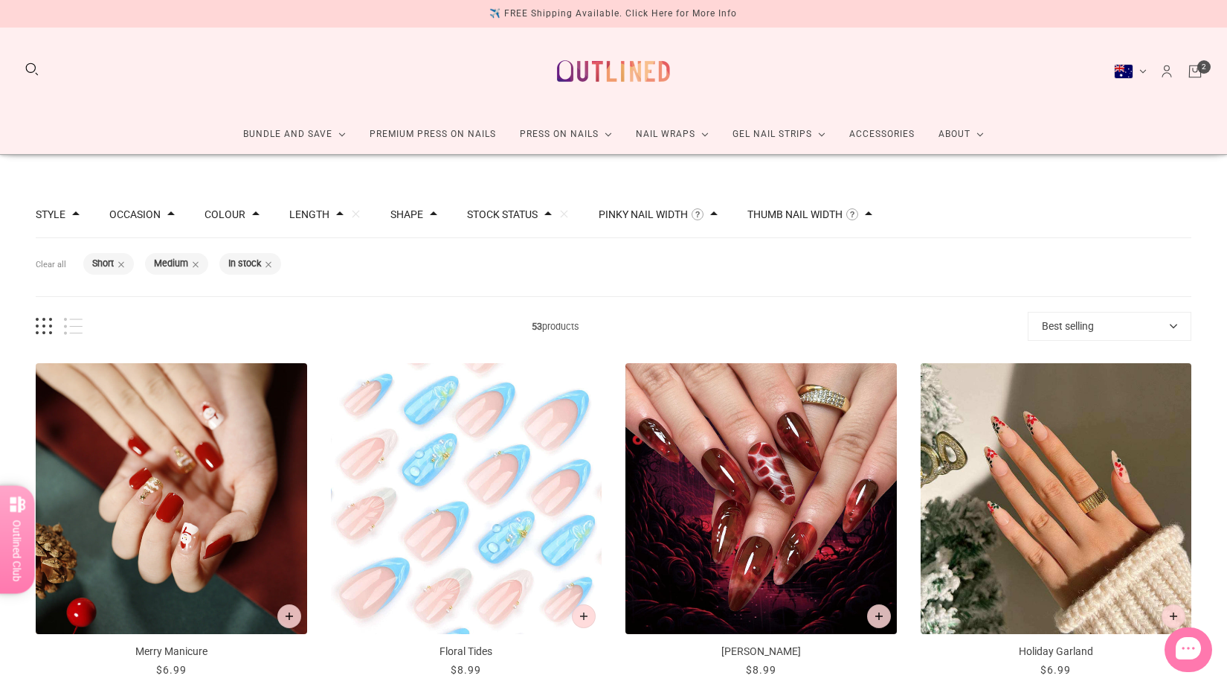
click at [489, 212] on button "Stock status" at bounding box center [502, 214] width 71 height 10
click at [420, 213] on button "Shape" at bounding box center [406, 214] width 33 height 10
click at [329, 217] on button "Length" at bounding box center [309, 214] width 40 height 10
click at [361, 210] on button "Clear" at bounding box center [356, 214] width 10 height 10
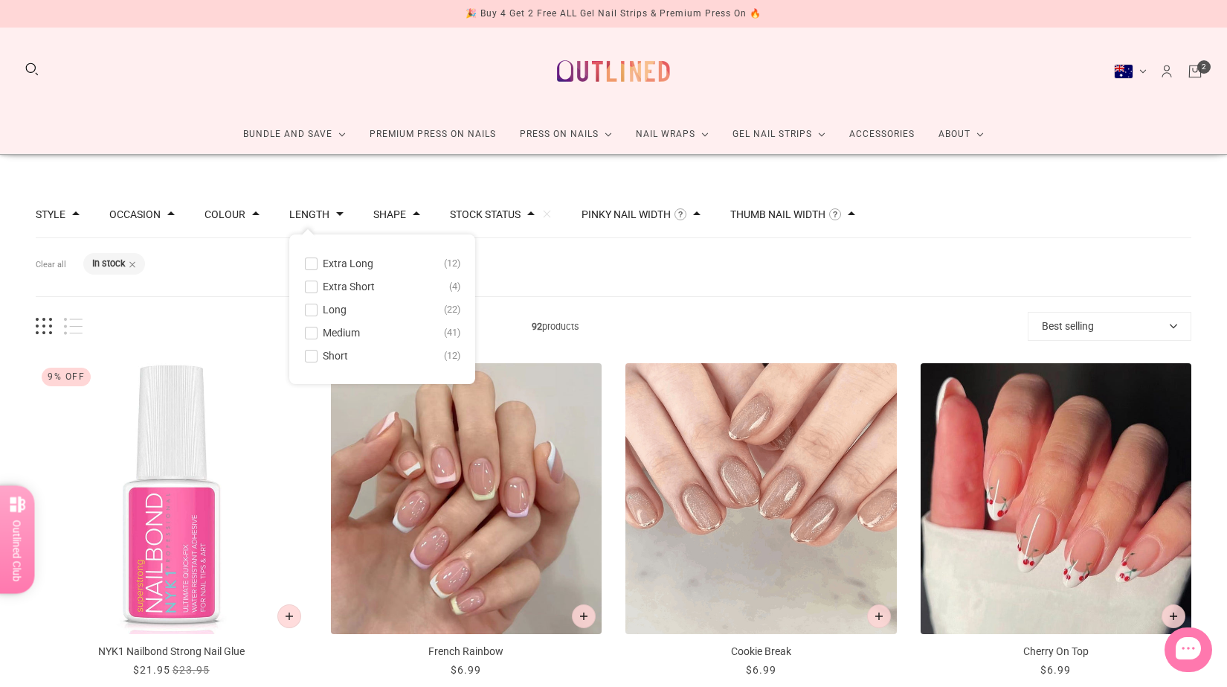
click at [406, 216] on button "Shape" at bounding box center [389, 214] width 33 height 10
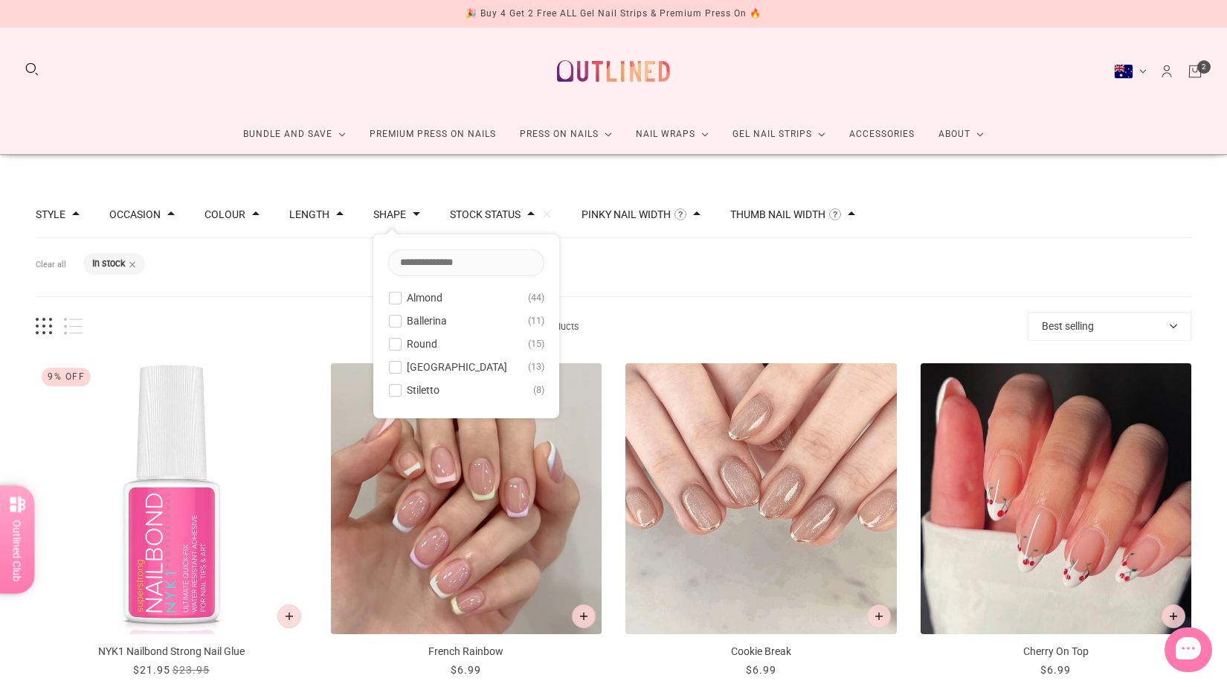
click at [336, 286] on div "Filters Clear all Stock status: In stock" at bounding box center [614, 267] width 1156 height 59
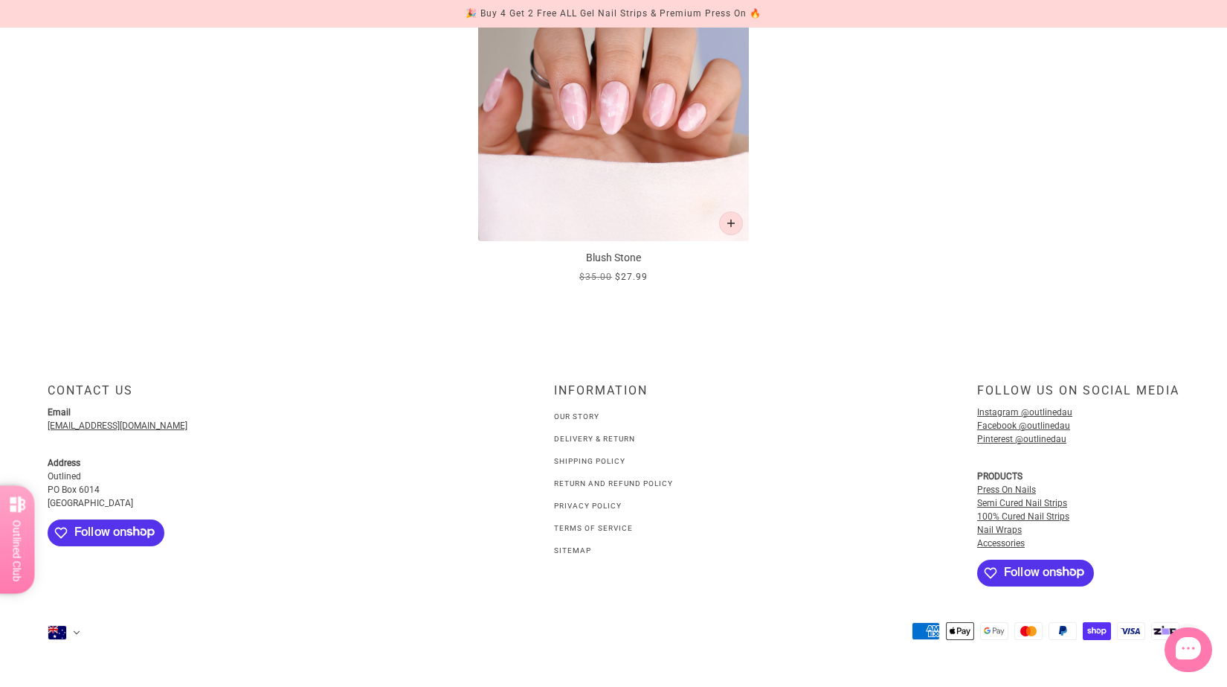
scroll to position [2126, 0]
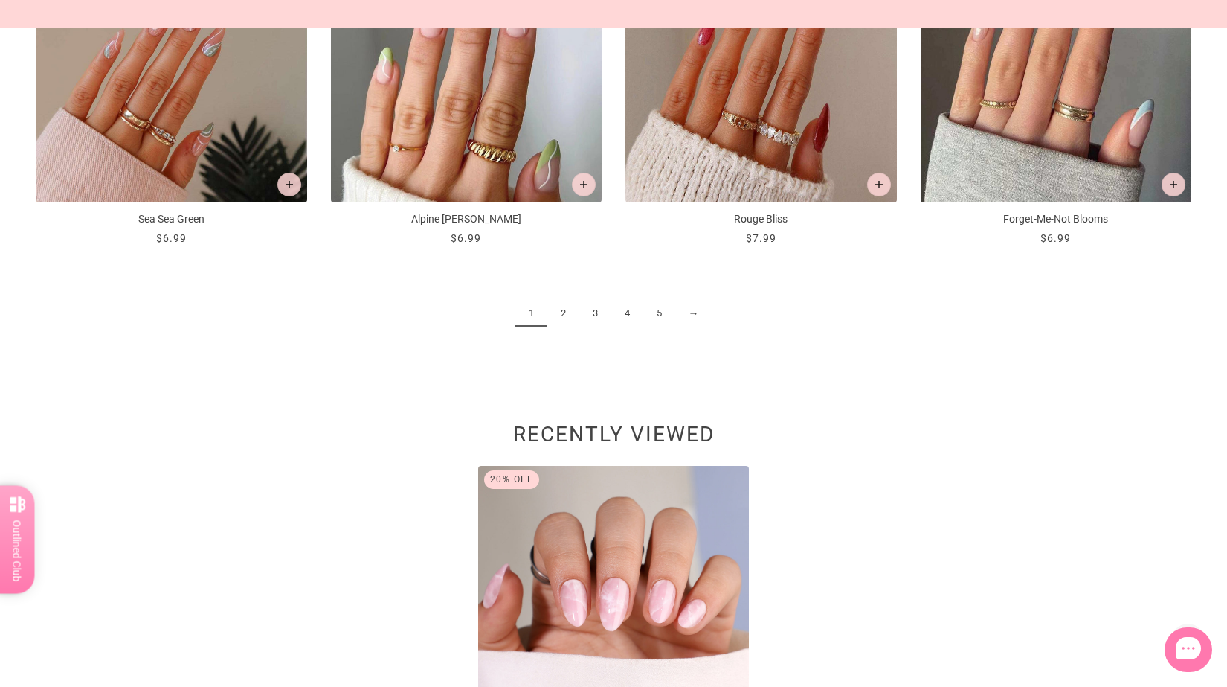
click at [558, 315] on link "2" at bounding box center [563, 314] width 32 height 28
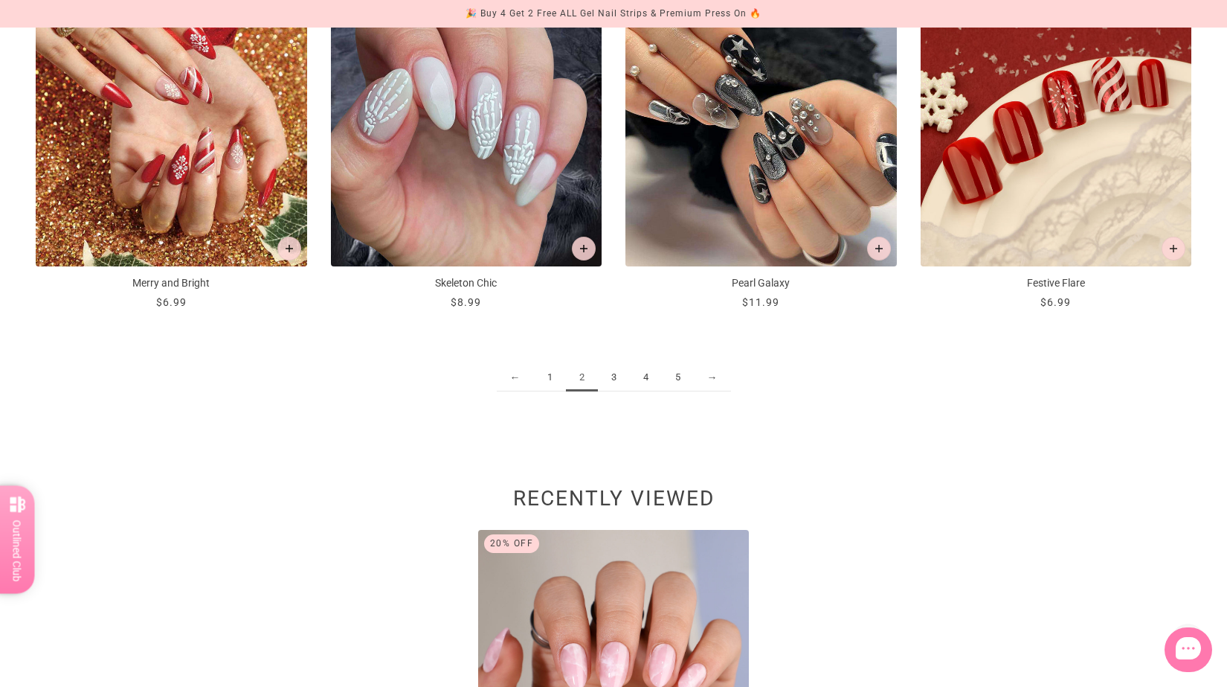
scroll to position [2219, 0]
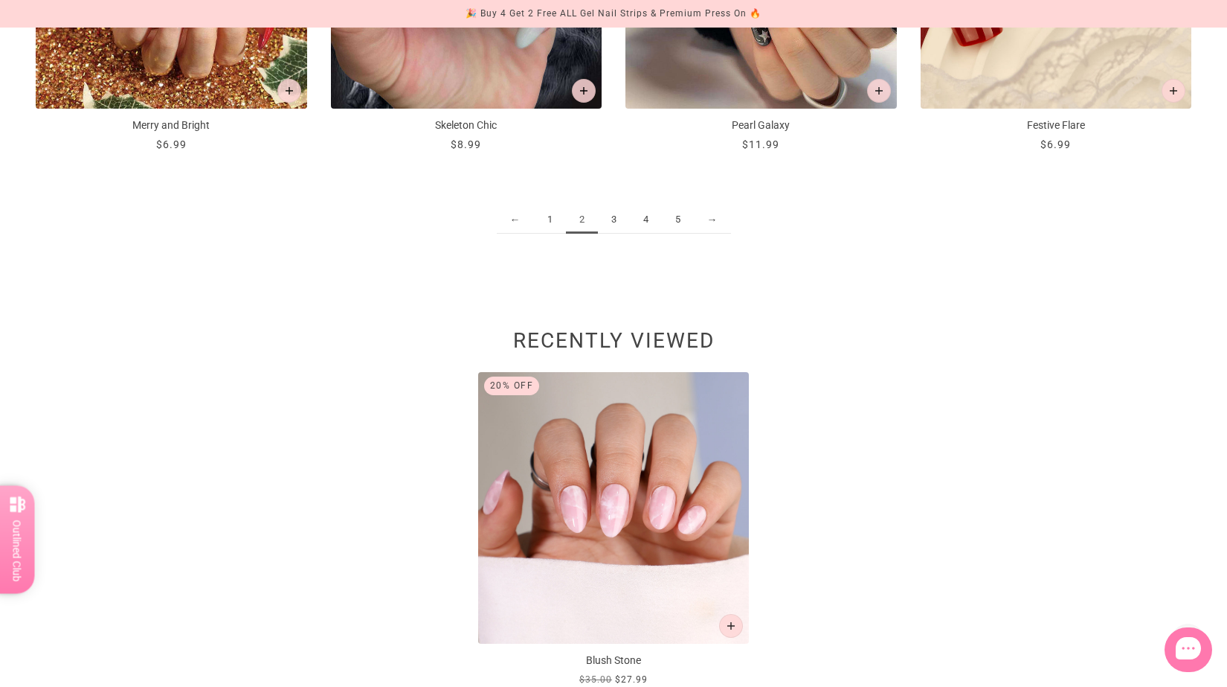
click at [618, 220] on link "3" at bounding box center [614, 220] width 32 height 28
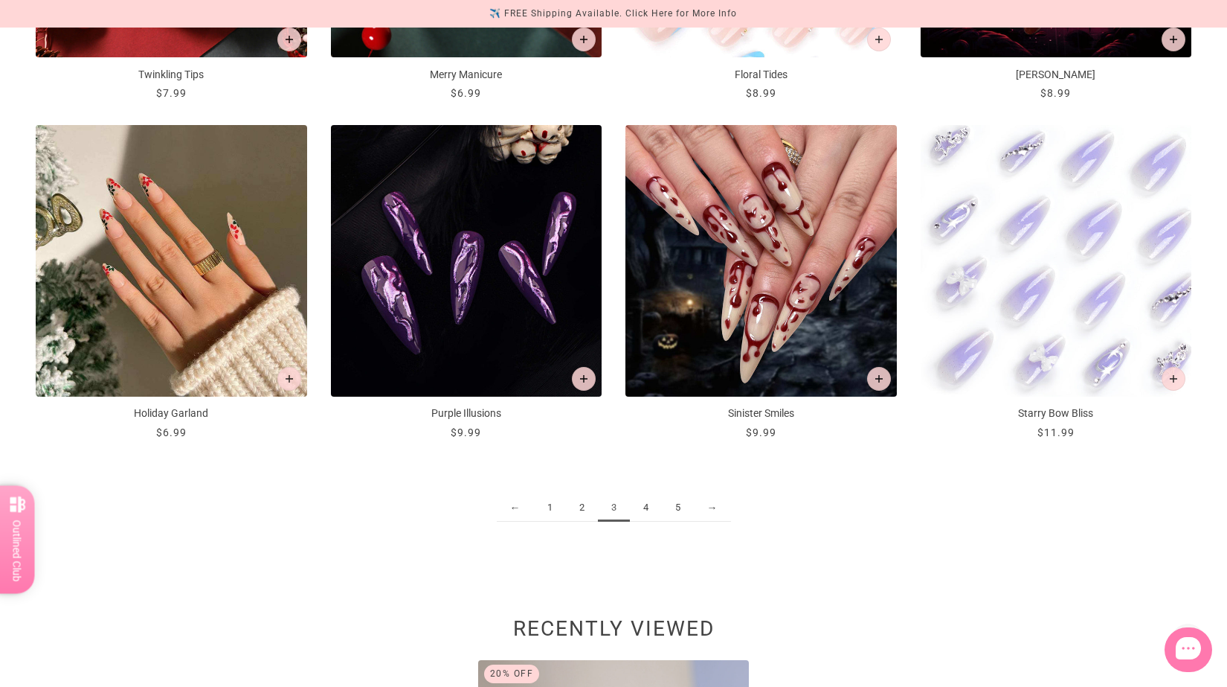
scroll to position [2219, 0]
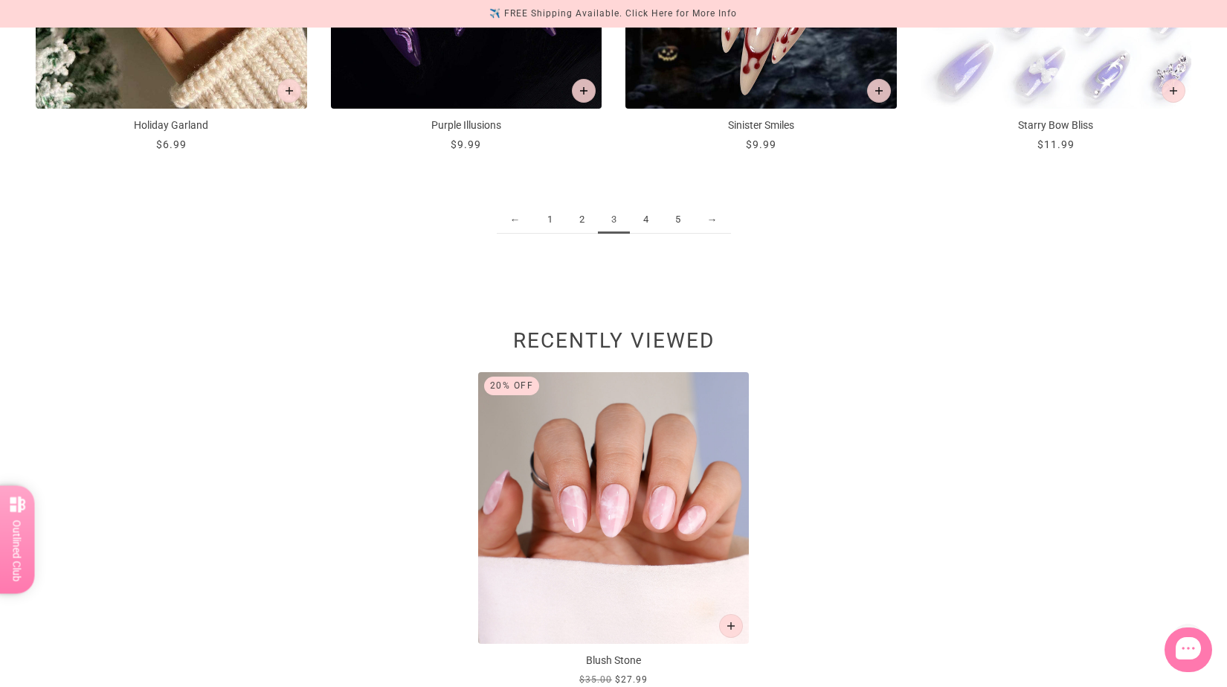
click at [646, 217] on link "4" at bounding box center [646, 220] width 32 height 28
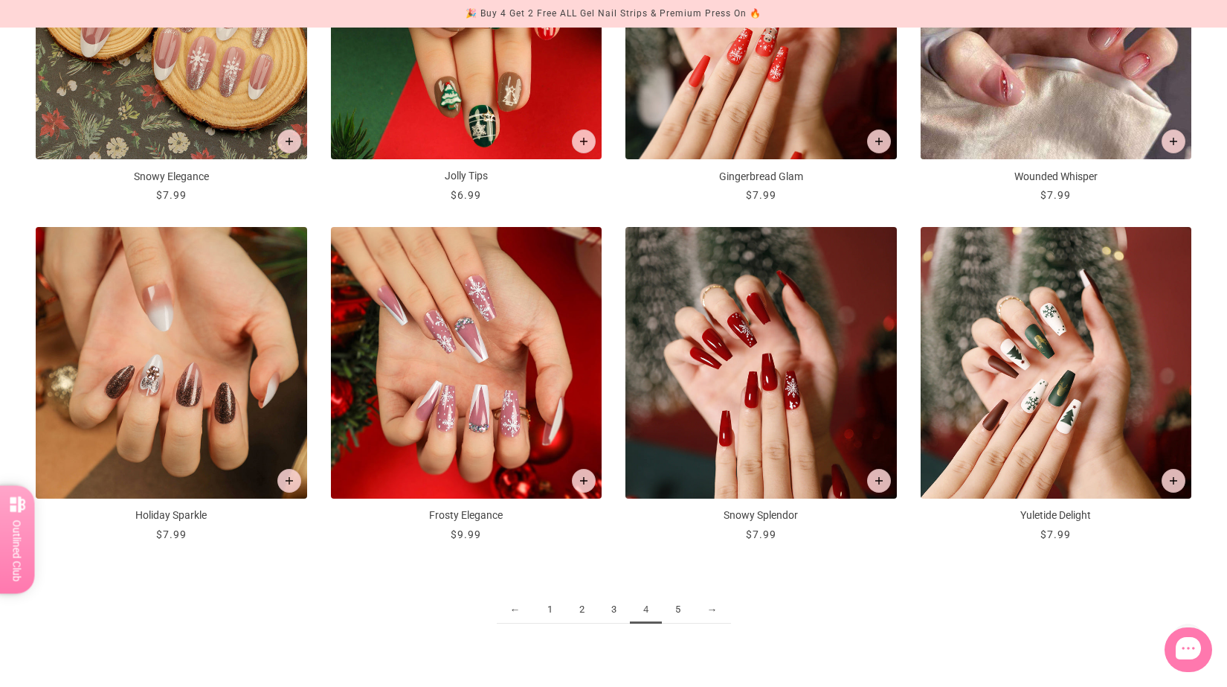
scroll to position [1896, 0]
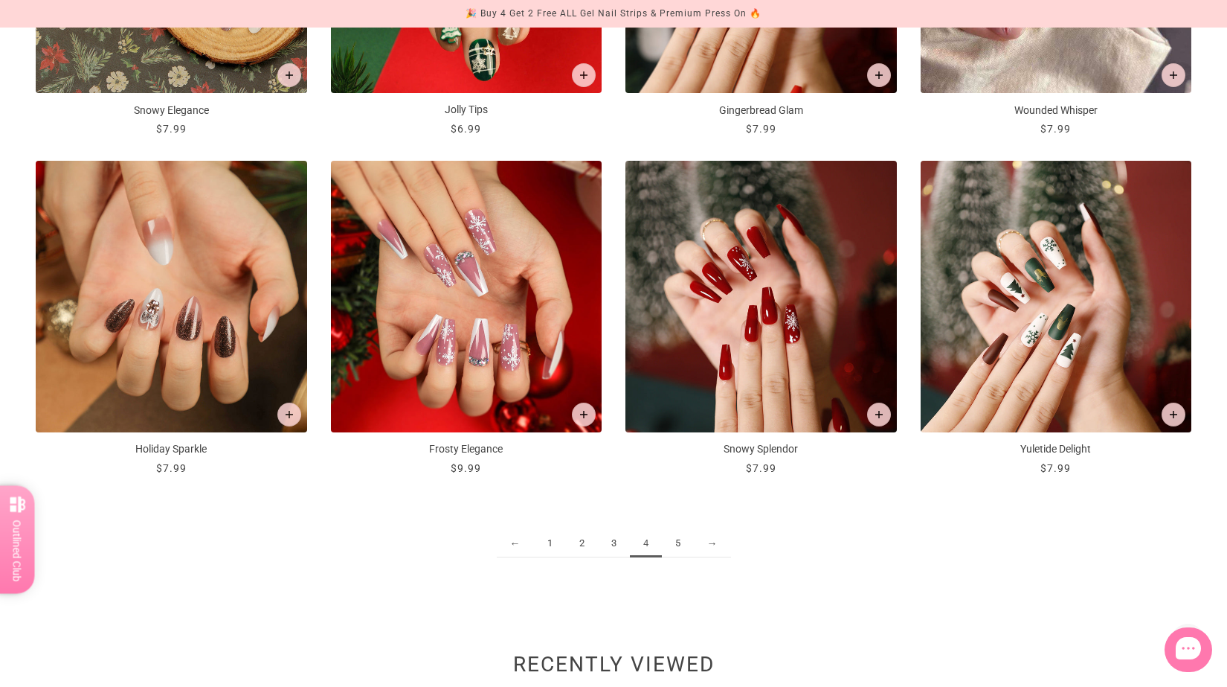
click at [682, 543] on link "5" at bounding box center [678, 544] width 32 height 28
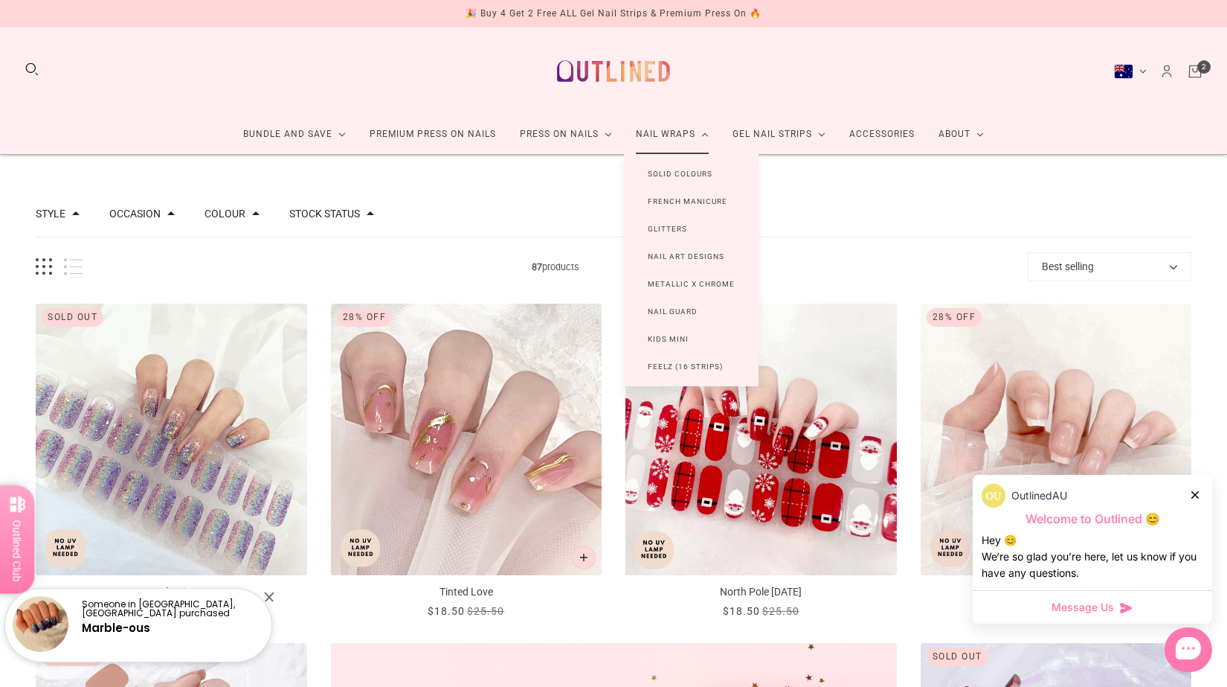
click at [683, 256] on link "Nail Art Designs" at bounding box center [686, 256] width 124 height 28
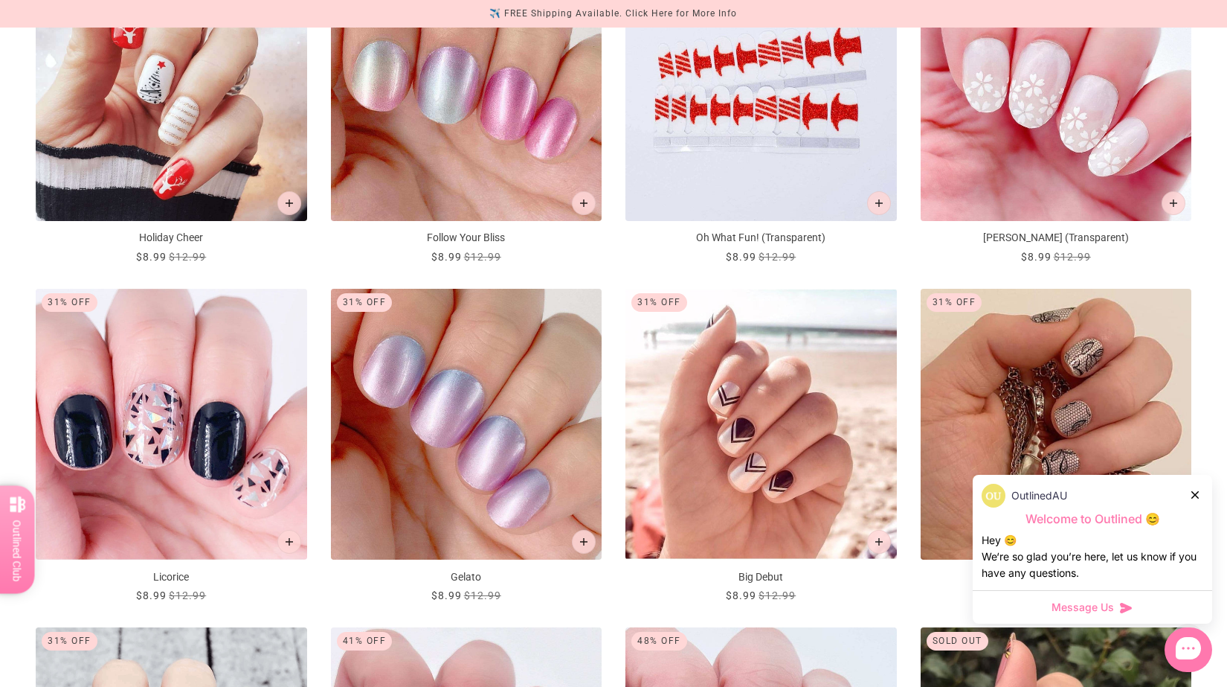
scroll to position [1177, 0]
